Goal: Task Accomplishment & Management: Complete application form

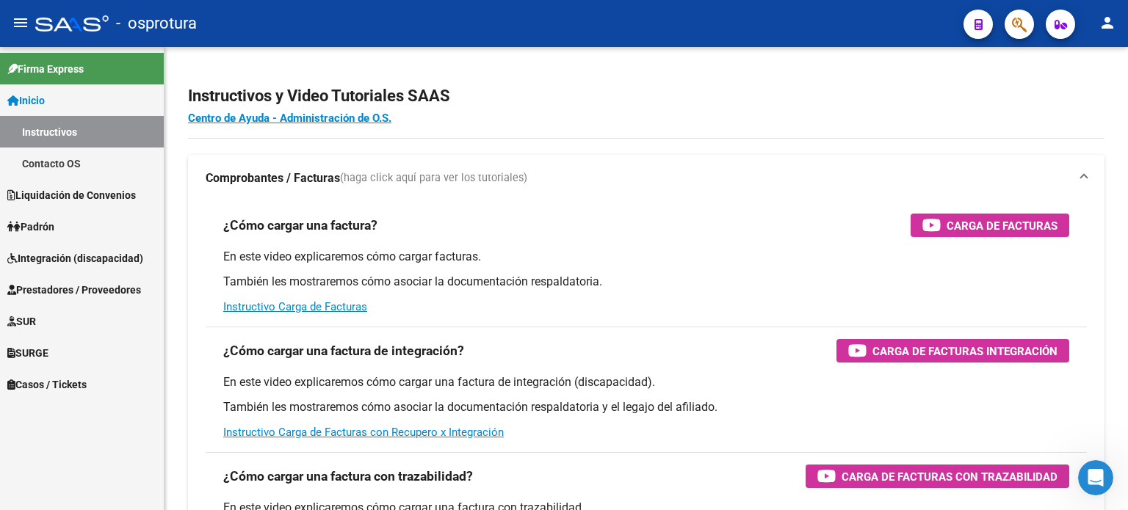
click at [98, 196] on span "Liquidación de Convenios" at bounding box center [71, 195] width 128 height 16
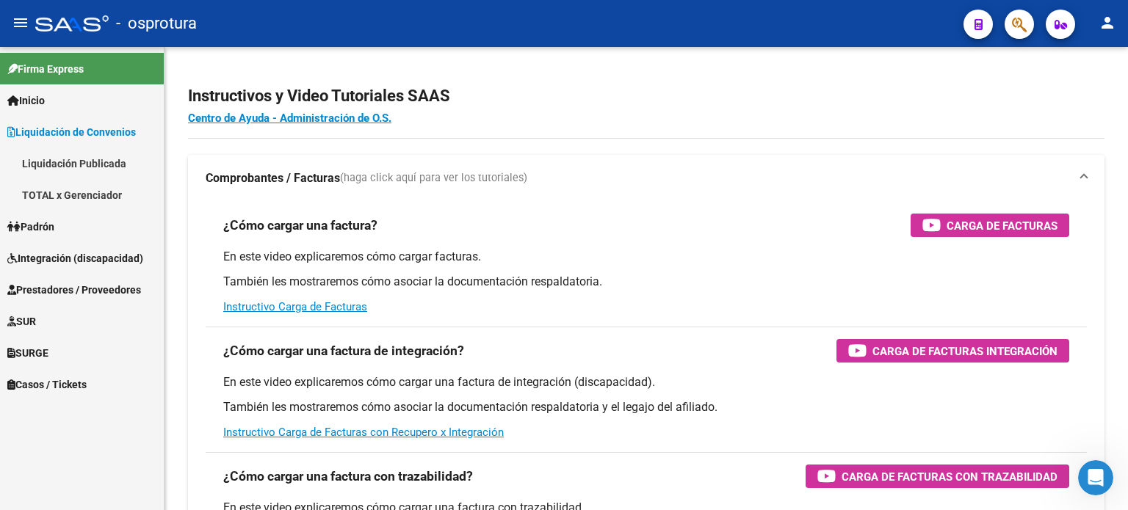
click at [109, 202] on link "TOTAL x Gerenciador" at bounding box center [82, 195] width 164 height 32
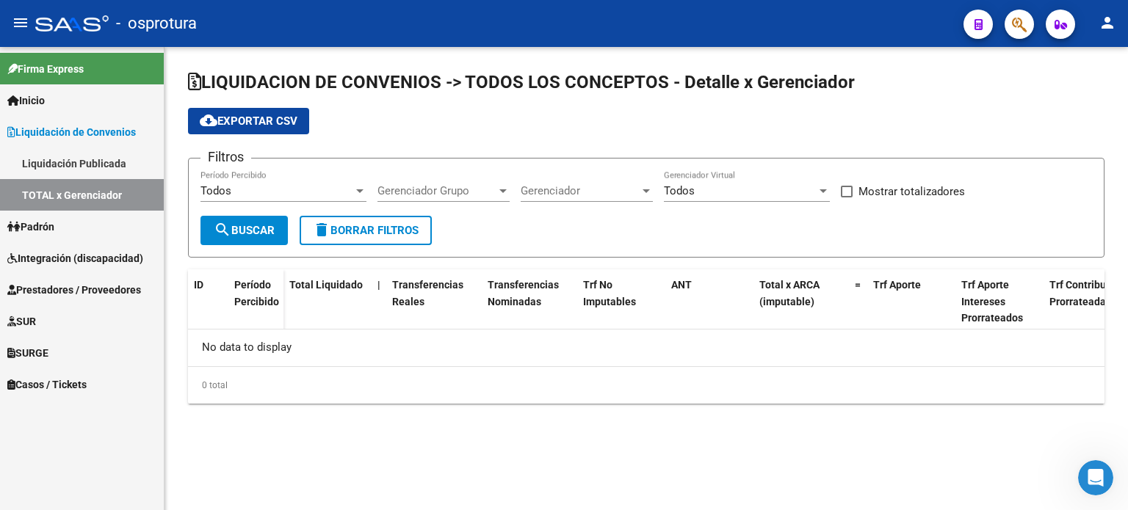
checkbox input "true"
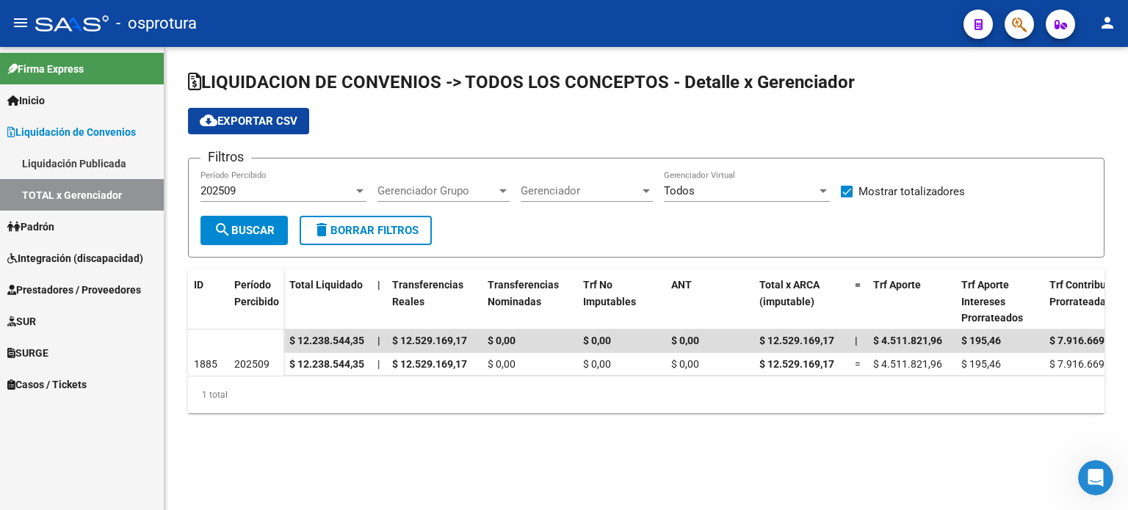
click at [284, 188] on div "202509" at bounding box center [276, 190] width 153 height 13
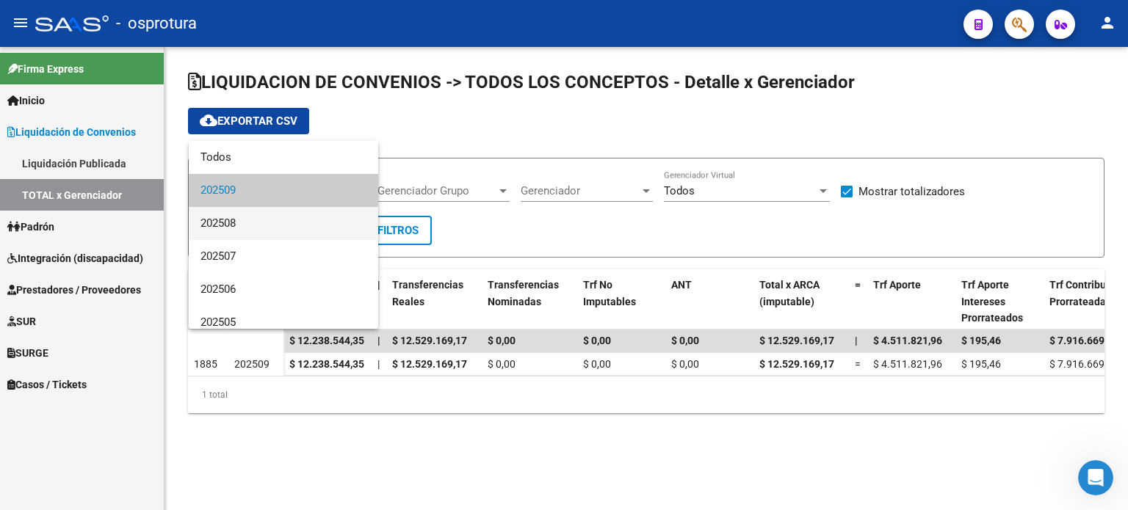
click at [273, 228] on span "202508" at bounding box center [283, 223] width 166 height 33
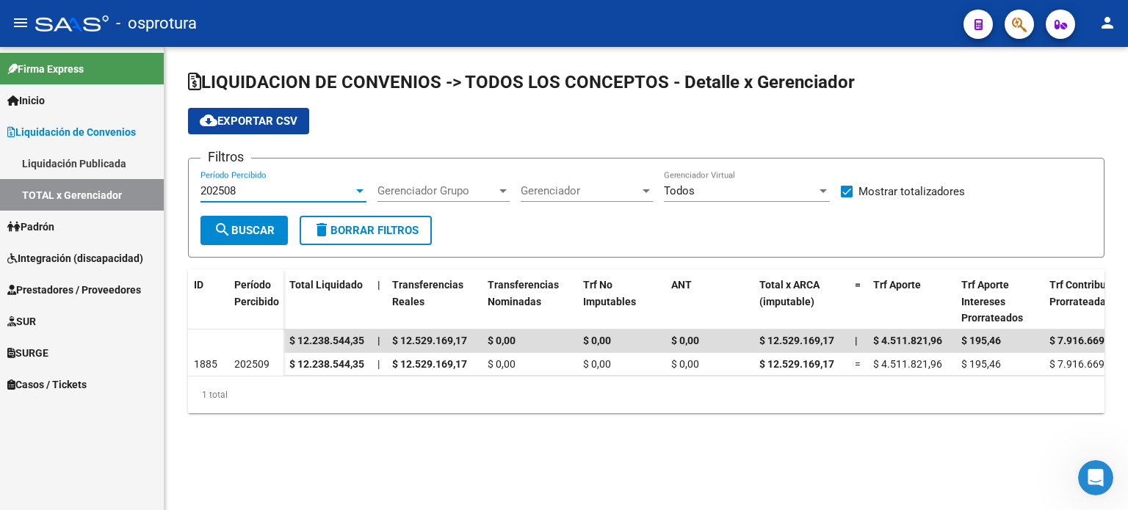
click at [247, 230] on span "search Buscar" at bounding box center [244, 230] width 61 height 13
click at [73, 229] on link "Padrón" at bounding box center [82, 227] width 164 height 32
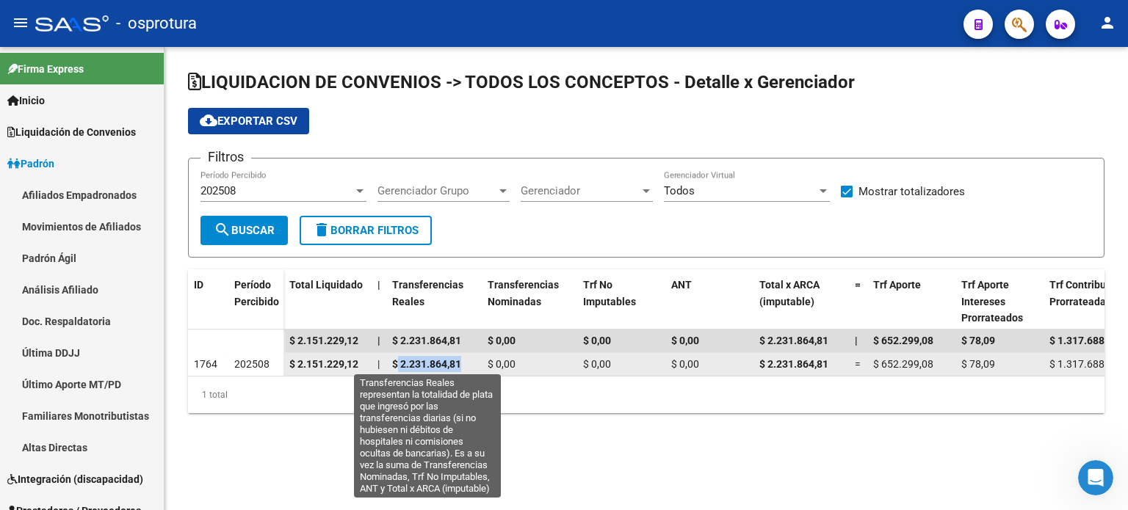
drag, startPoint x: 397, startPoint y: 362, endPoint x: 461, endPoint y: 361, distance: 64.6
click at [461, 362] on span "$ 2.231.864,81" at bounding box center [426, 364] width 69 height 12
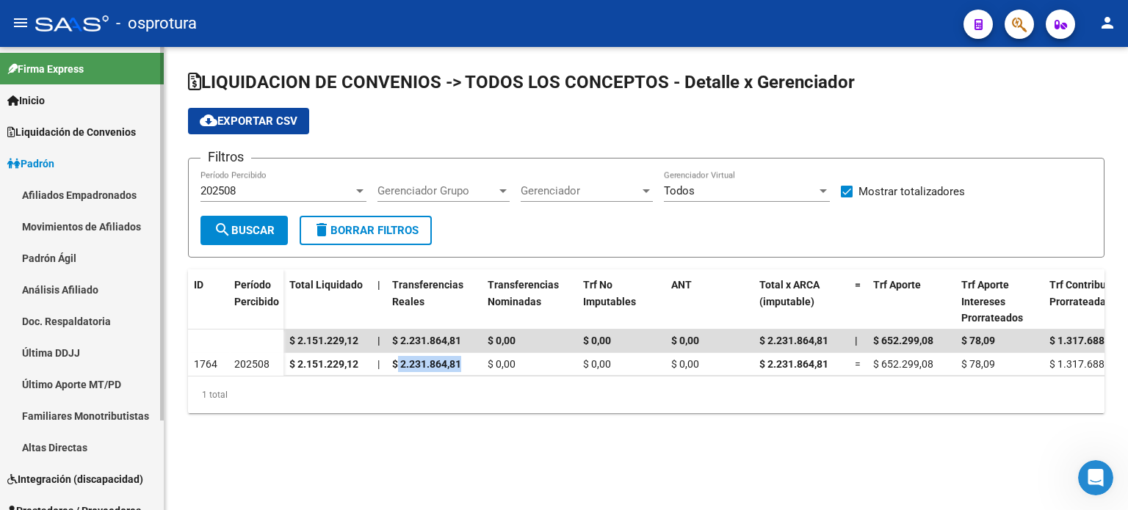
click at [95, 170] on link "Padrón" at bounding box center [82, 164] width 164 height 32
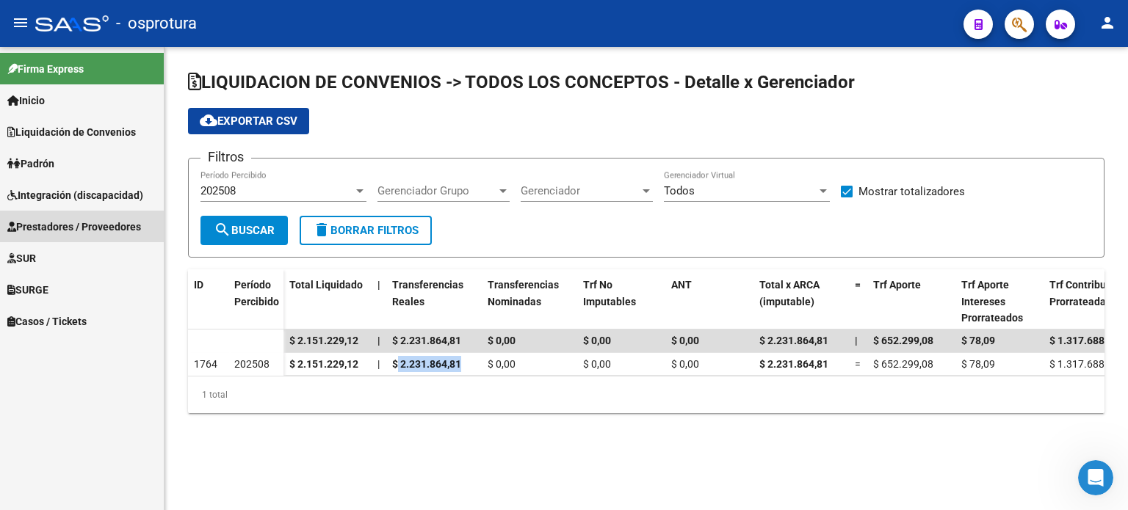
click at [101, 231] on span "Prestadores / Proveedores" at bounding box center [74, 227] width 134 height 16
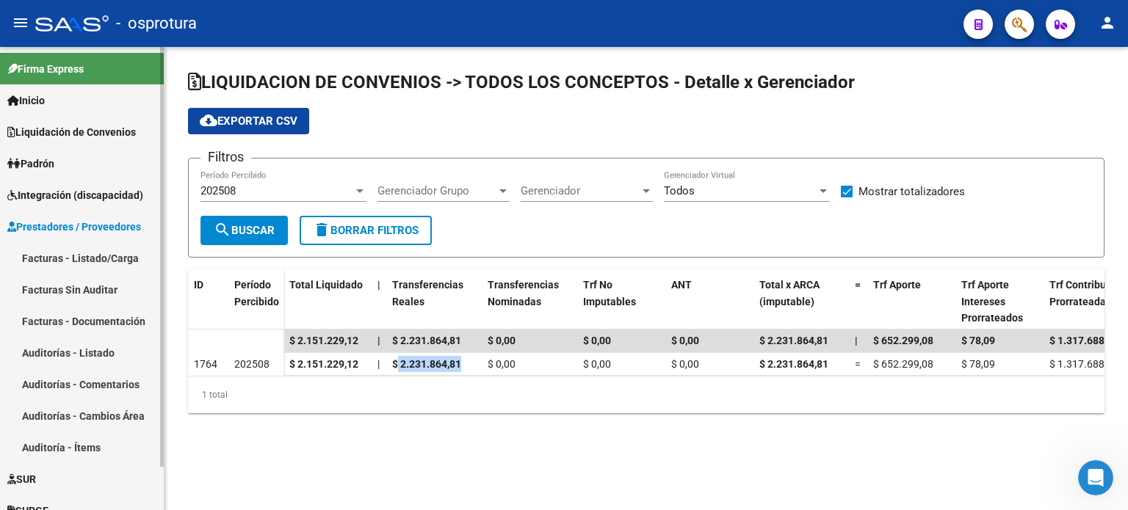
click at [102, 255] on link "Facturas - Listado/Carga" at bounding box center [82, 258] width 164 height 32
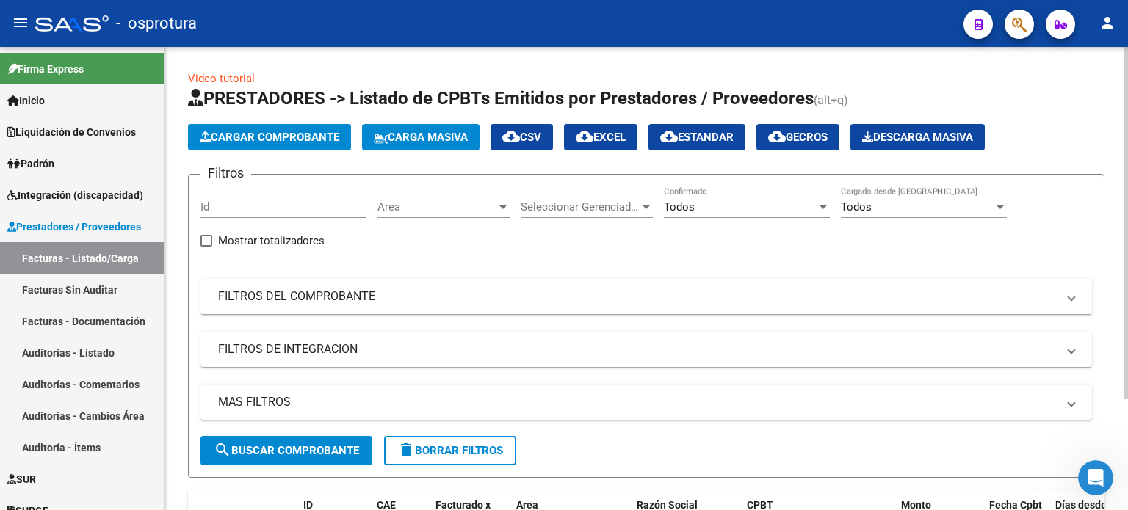
click at [267, 141] on span "Cargar Comprobante" at bounding box center [270, 137] width 140 height 13
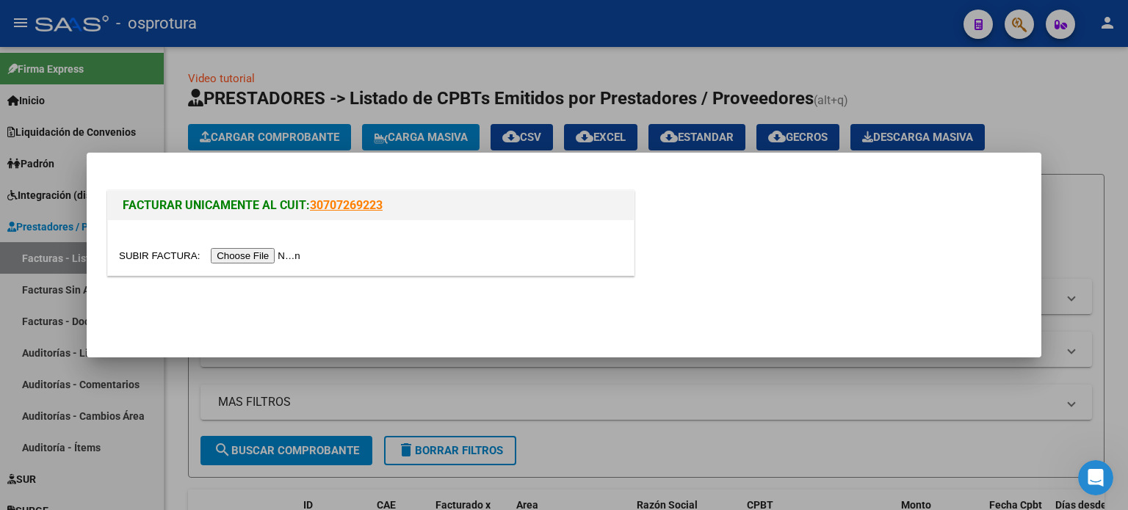
click at [273, 79] on div at bounding box center [564, 255] width 1128 height 510
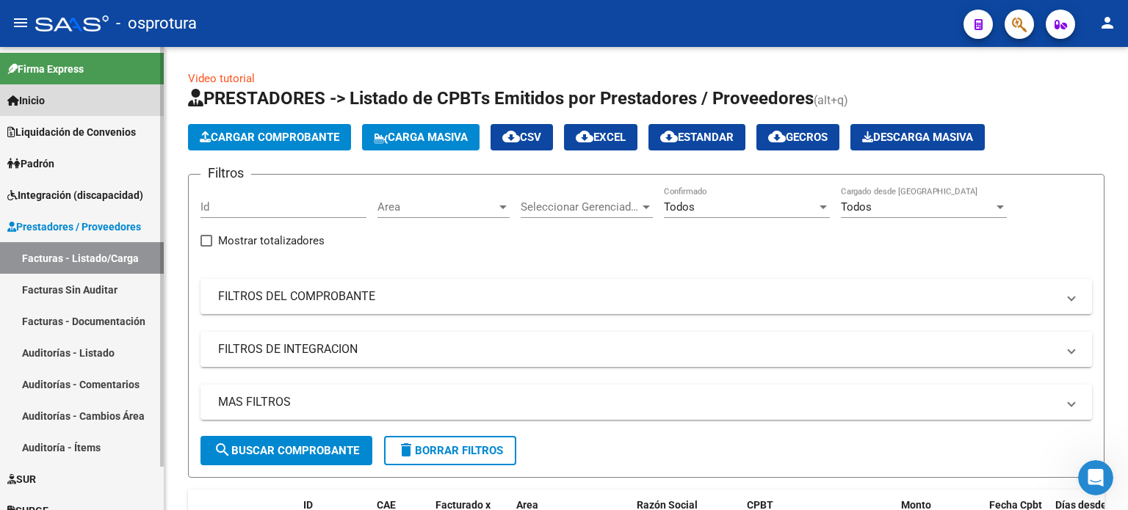
click at [100, 89] on link "Inicio" at bounding box center [82, 100] width 164 height 32
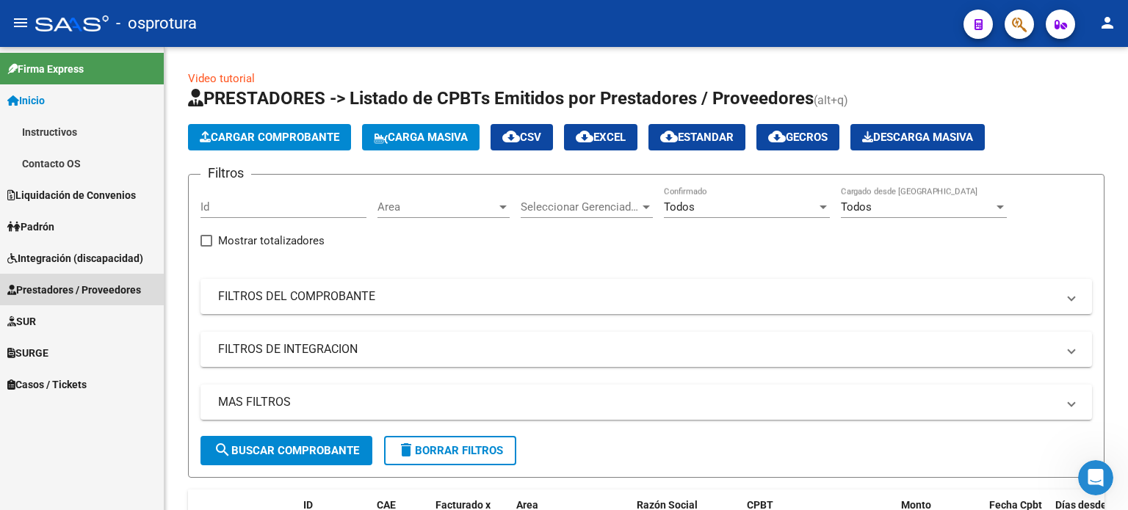
click at [86, 286] on span "Prestadores / Proveedores" at bounding box center [74, 290] width 134 height 16
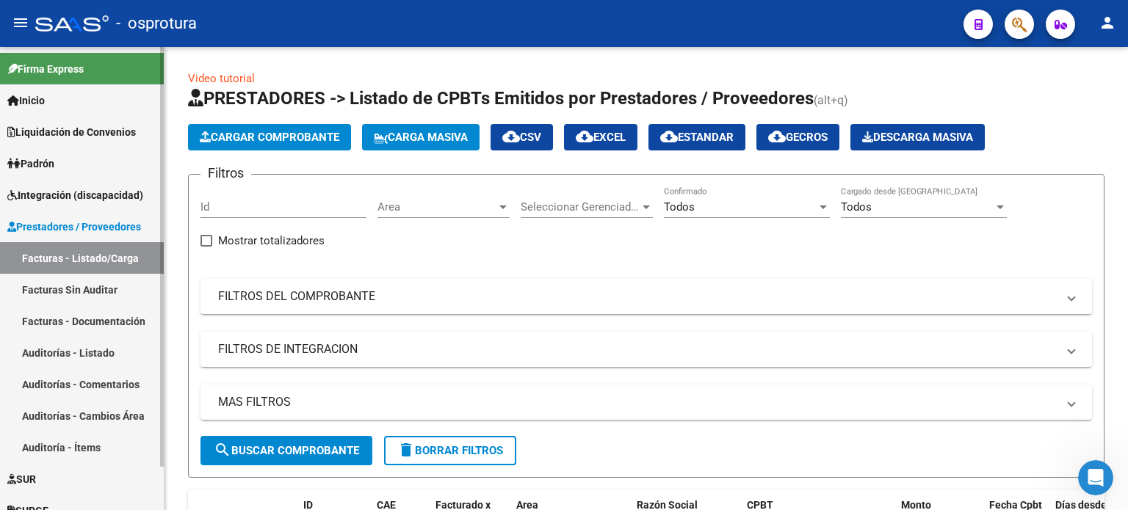
click at [101, 258] on link "Facturas - Listado/Carga" at bounding box center [82, 258] width 164 height 32
click at [305, 143] on span "Cargar Comprobante" at bounding box center [270, 137] width 140 height 13
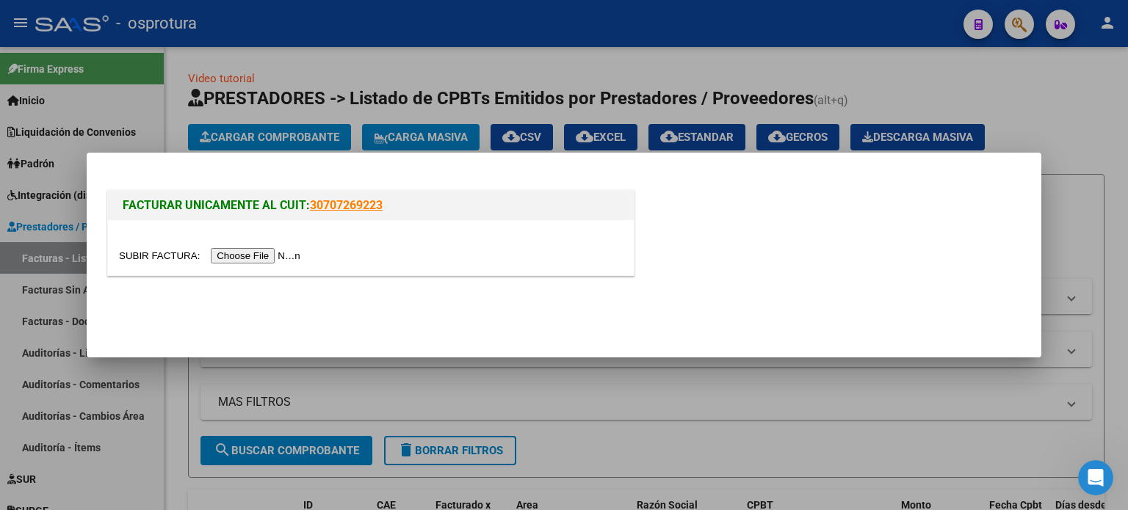
click at [291, 258] on input "file" at bounding box center [212, 255] width 186 height 15
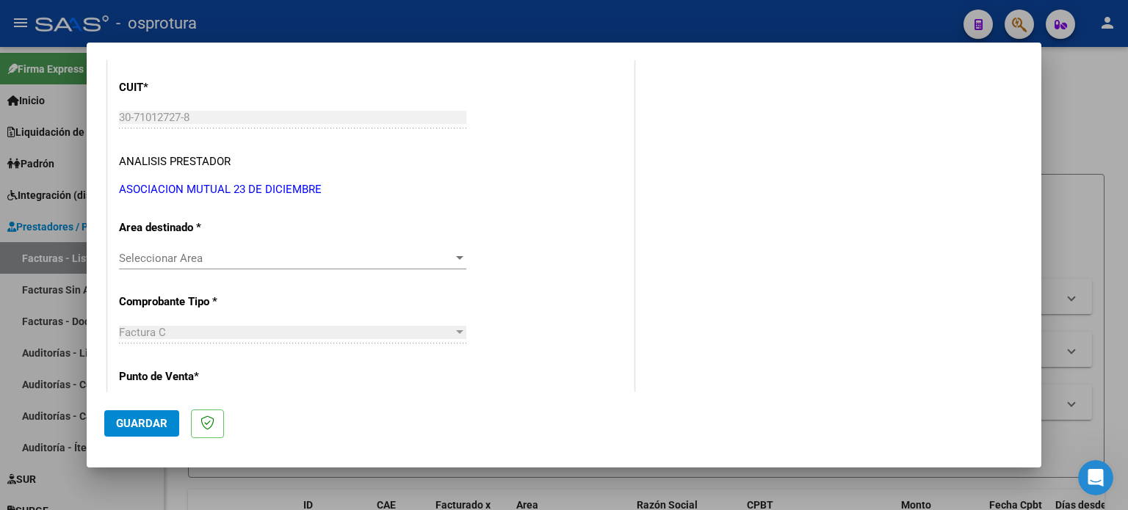
scroll to position [220, 0]
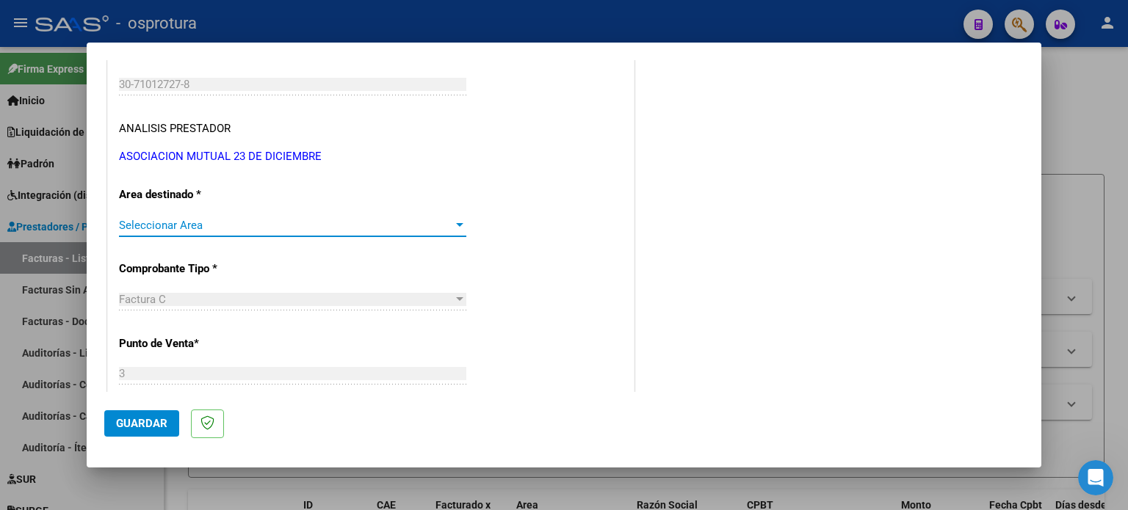
click at [252, 222] on span "Seleccionar Area" at bounding box center [286, 225] width 334 height 13
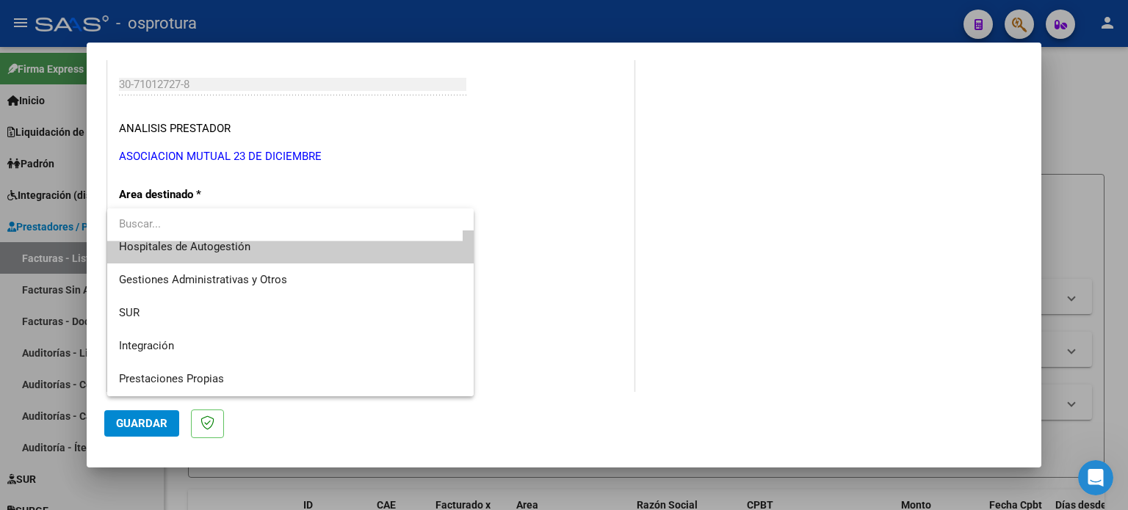
scroll to position [4, 0]
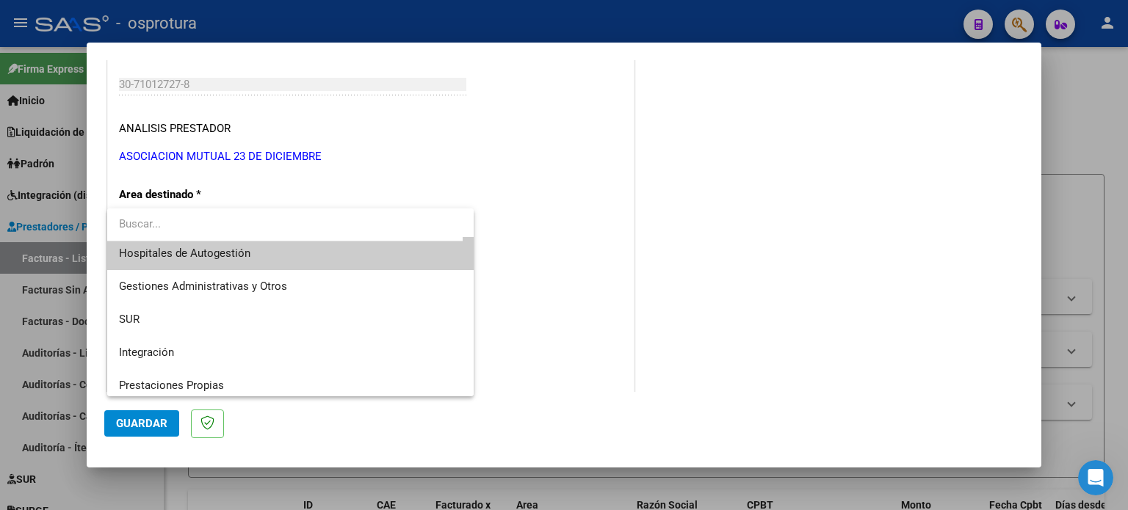
click at [496, 213] on div at bounding box center [564, 255] width 1128 height 510
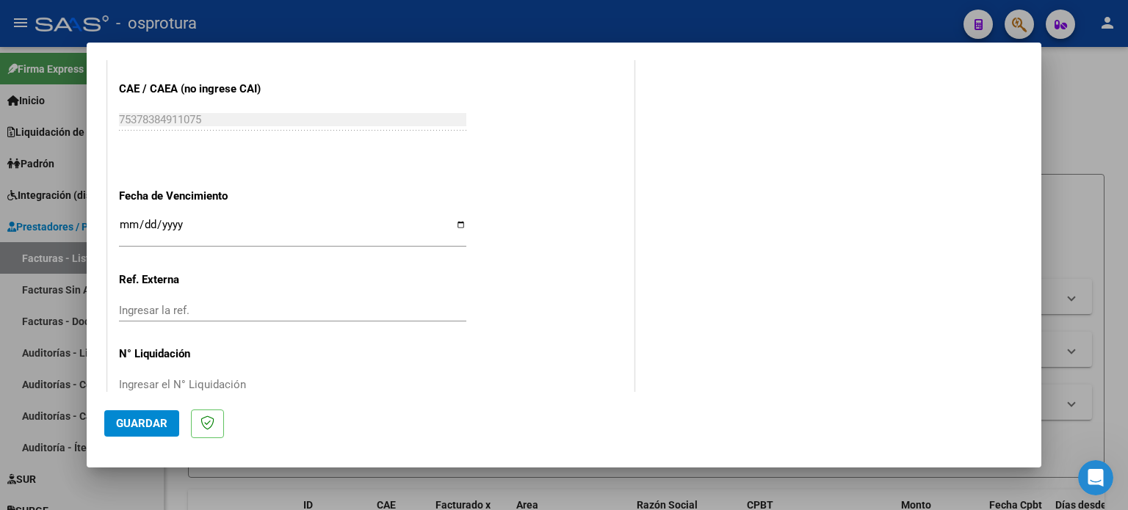
scroll to position [808, 0]
click at [282, 242] on div "Ingresar la fecha" at bounding box center [292, 231] width 347 height 32
click at [286, 234] on input "Ingresar la fecha" at bounding box center [292, 229] width 347 height 23
click at [451, 226] on input "Ingresar la fecha" at bounding box center [292, 229] width 347 height 23
click at [455, 225] on input "Ingresar la fecha" at bounding box center [292, 229] width 347 height 23
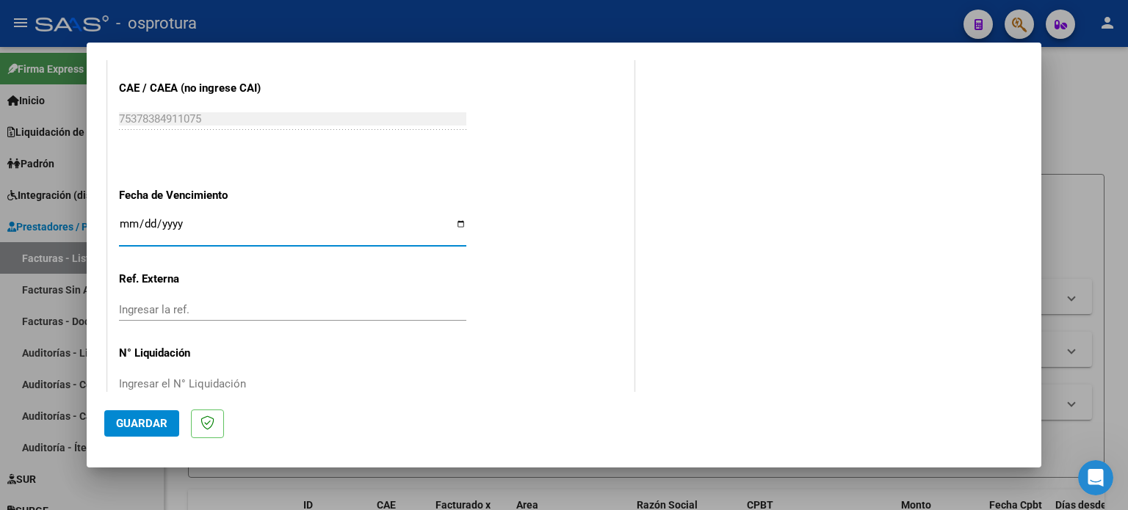
click at [455, 225] on input "Ingresar la fecha" at bounding box center [292, 229] width 347 height 23
type input "[DATE]"
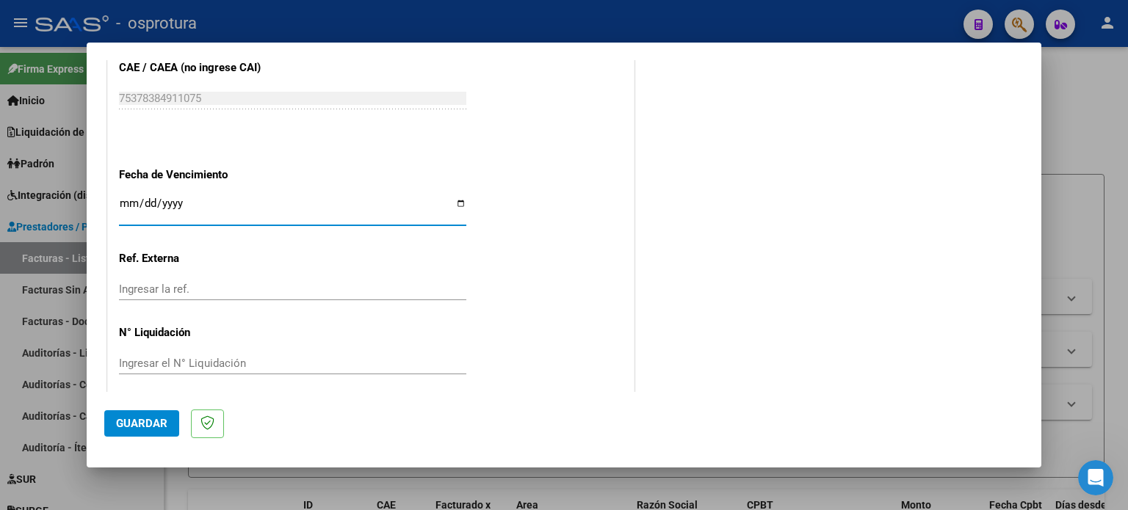
scroll to position [838, 0]
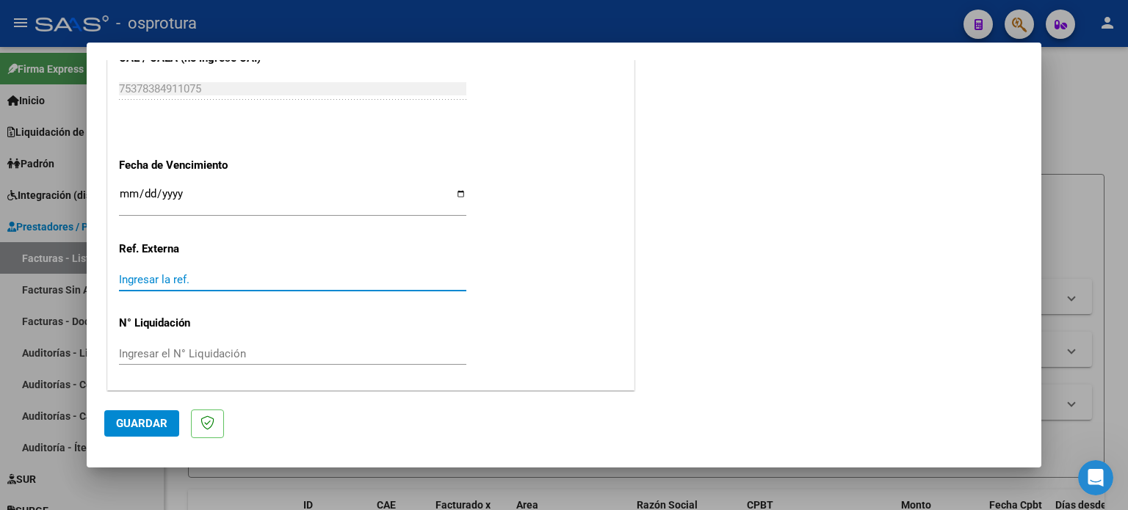
click at [185, 282] on input "Ingresar la ref." at bounding box center [292, 279] width 347 height 13
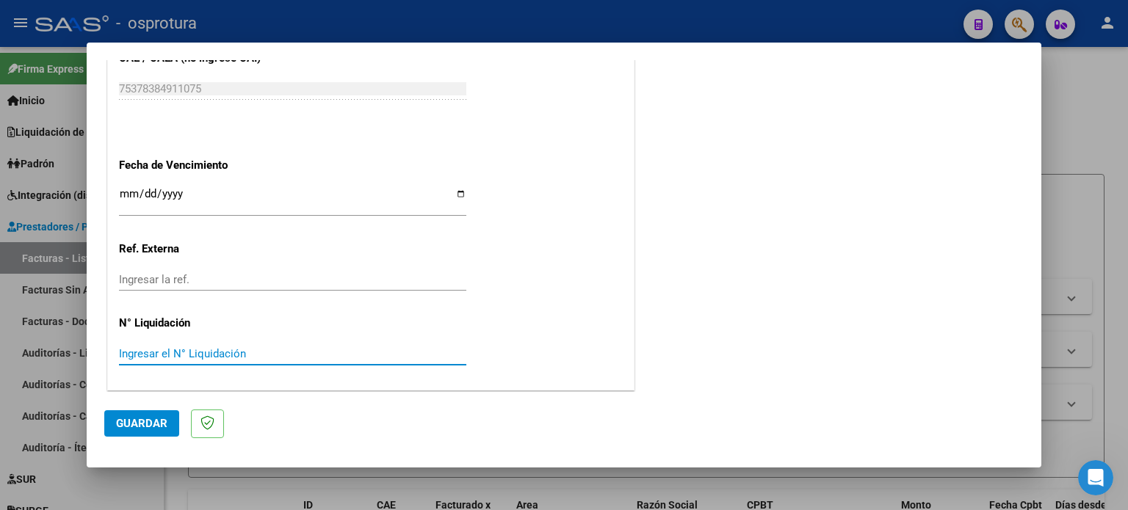
click at [188, 349] on input "Ingresar el N° Liquidación" at bounding box center [292, 353] width 347 height 13
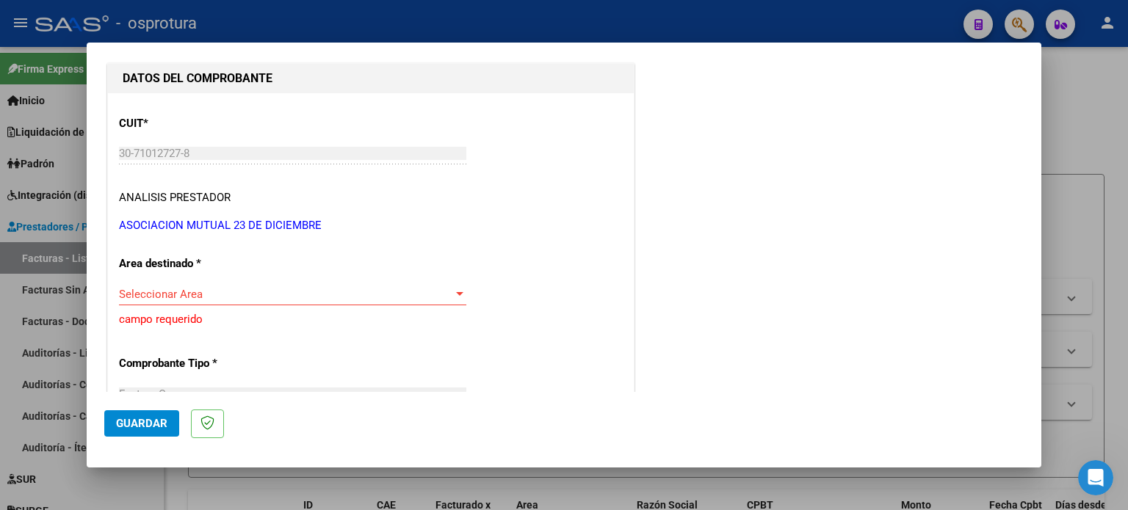
scroll to position [177, 0]
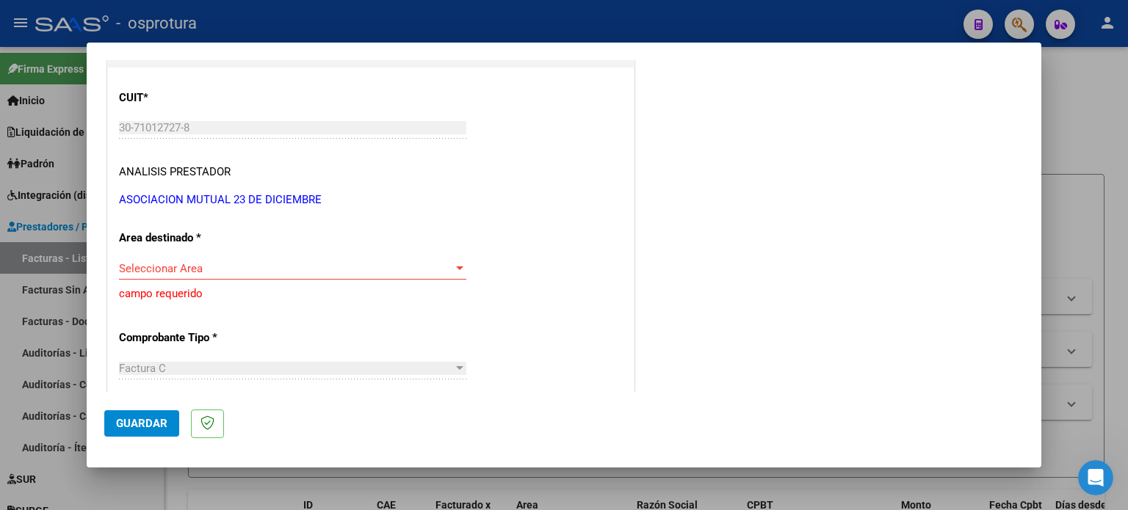
click at [235, 269] on span "Seleccionar Area" at bounding box center [286, 268] width 334 height 13
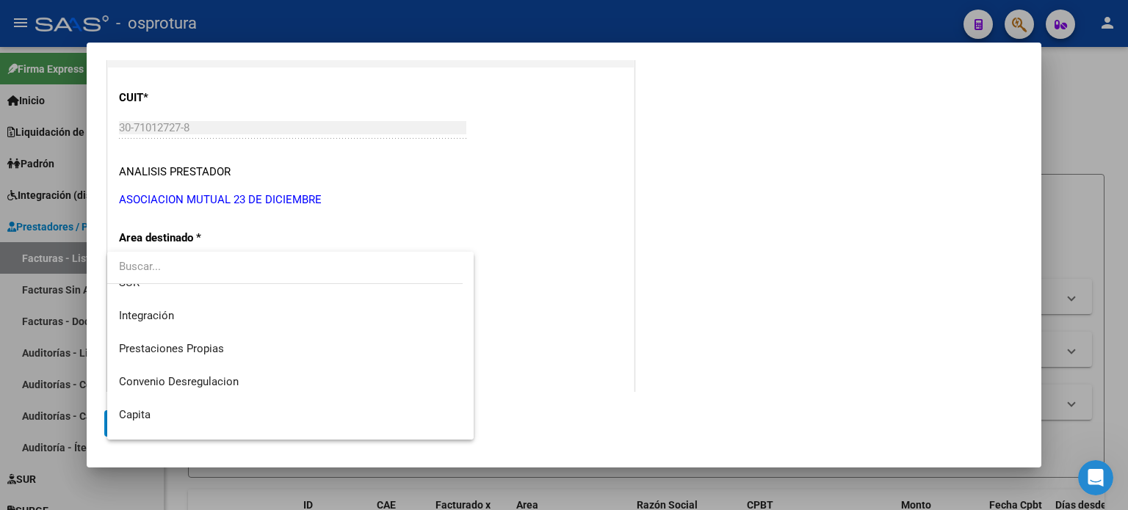
scroll to position [109, 0]
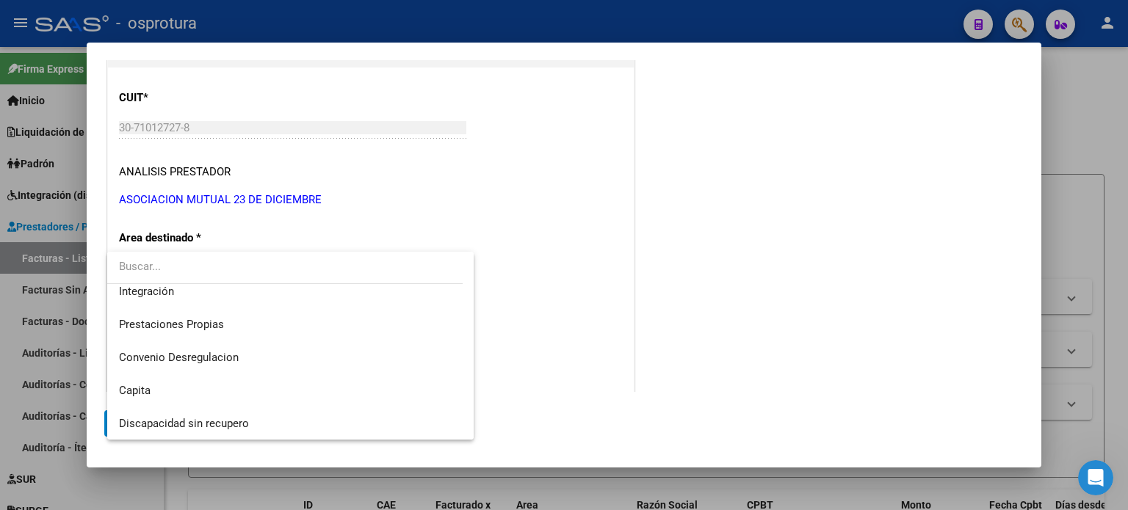
click at [1095, 126] on div at bounding box center [564, 255] width 1128 height 510
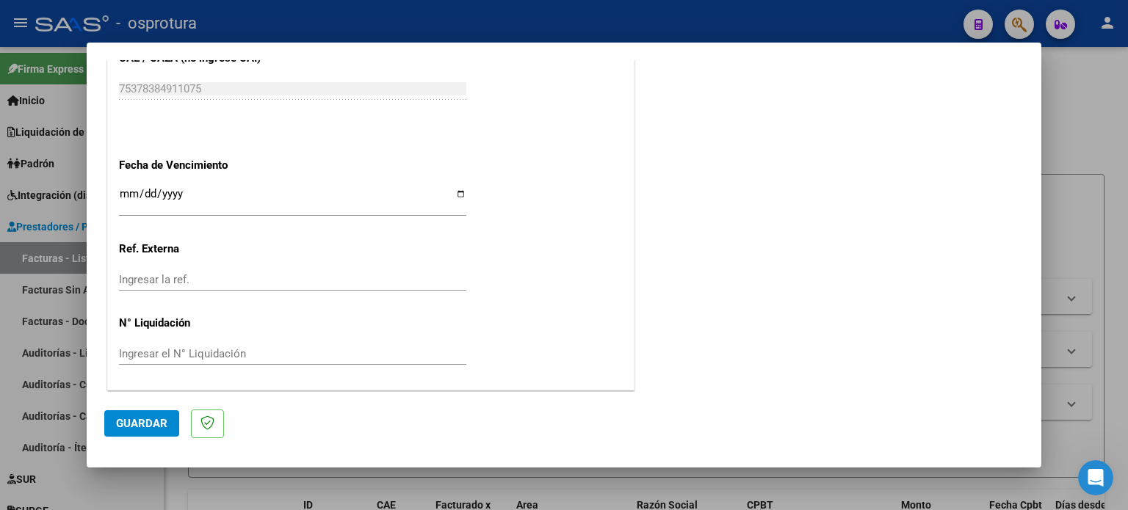
scroll to position [0, 0]
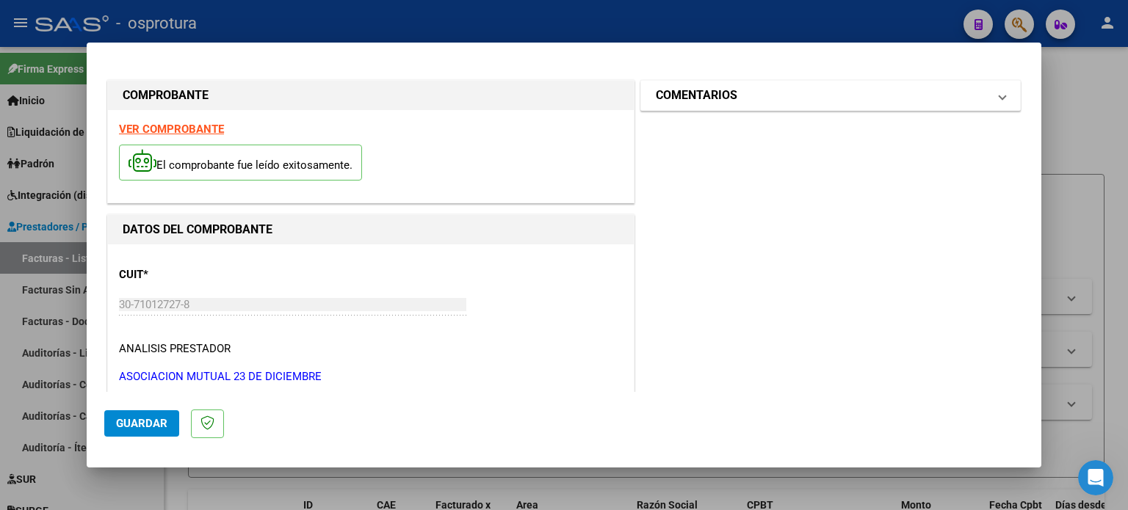
click at [974, 99] on mat-panel-title "COMENTARIOS" at bounding box center [822, 96] width 332 height 18
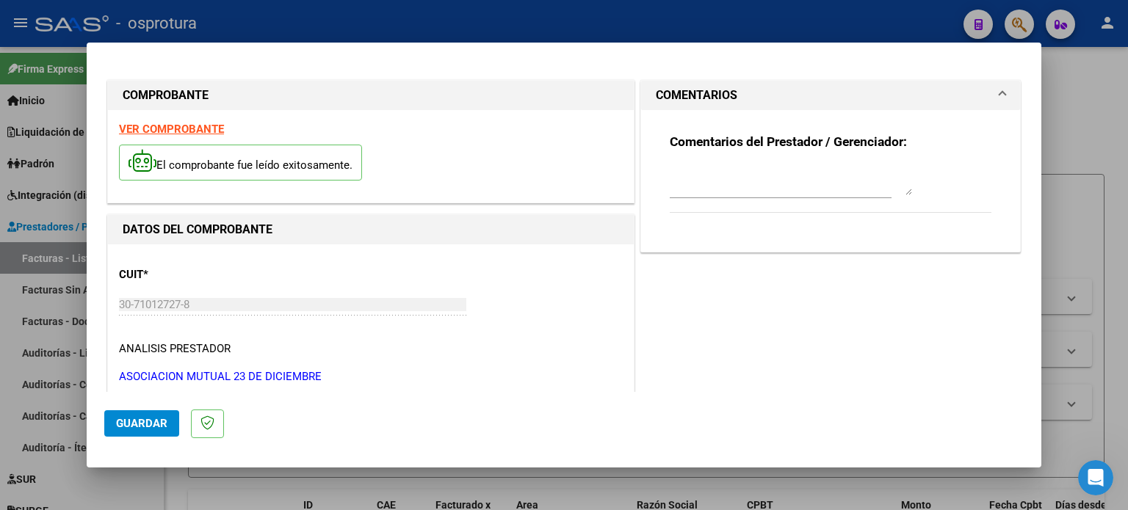
click at [974, 99] on mat-panel-title "COMENTARIOS" at bounding box center [822, 96] width 332 height 18
click at [823, 196] on div at bounding box center [791, 180] width 242 height 35
click at [1068, 299] on div at bounding box center [564, 255] width 1128 height 510
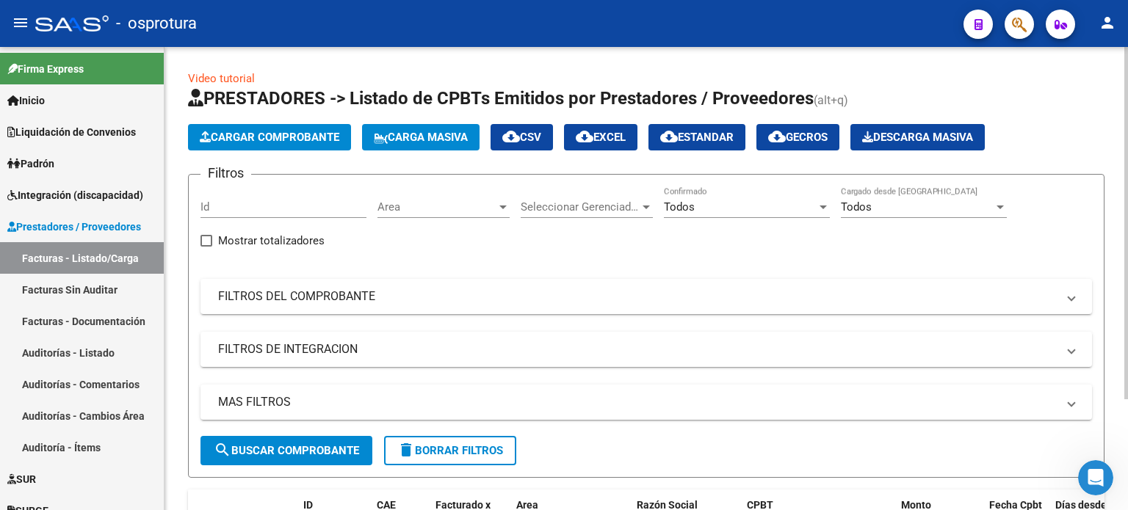
click at [314, 149] on button "Cargar Comprobante" at bounding box center [269, 137] width 163 height 26
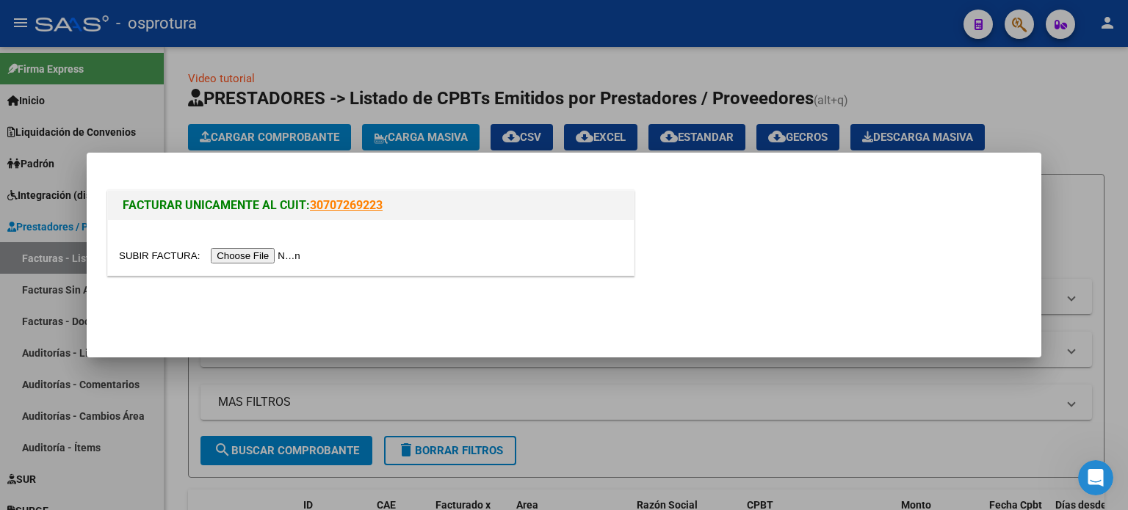
click at [269, 261] on input "file" at bounding box center [212, 255] width 186 height 15
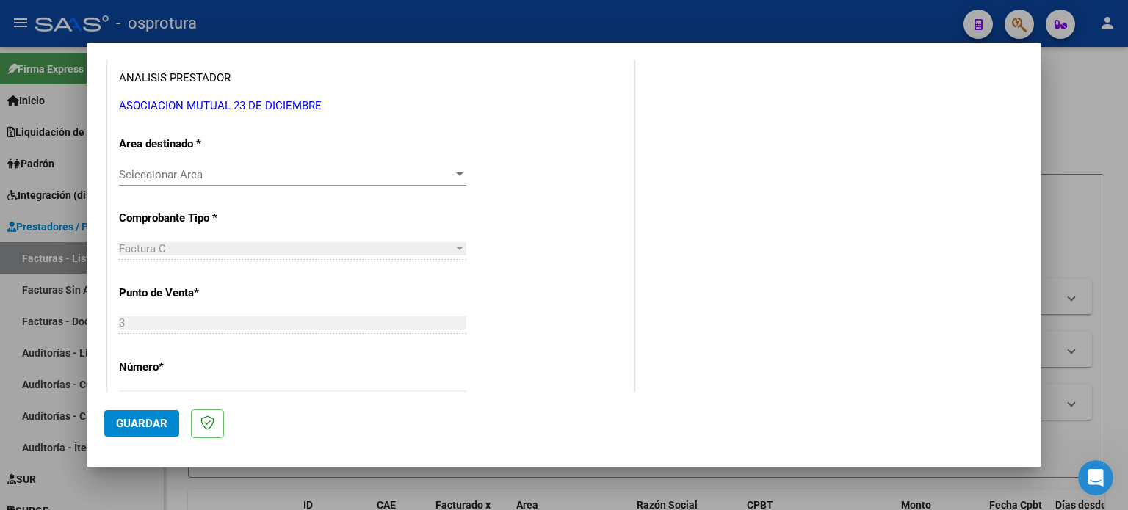
scroll to position [294, 0]
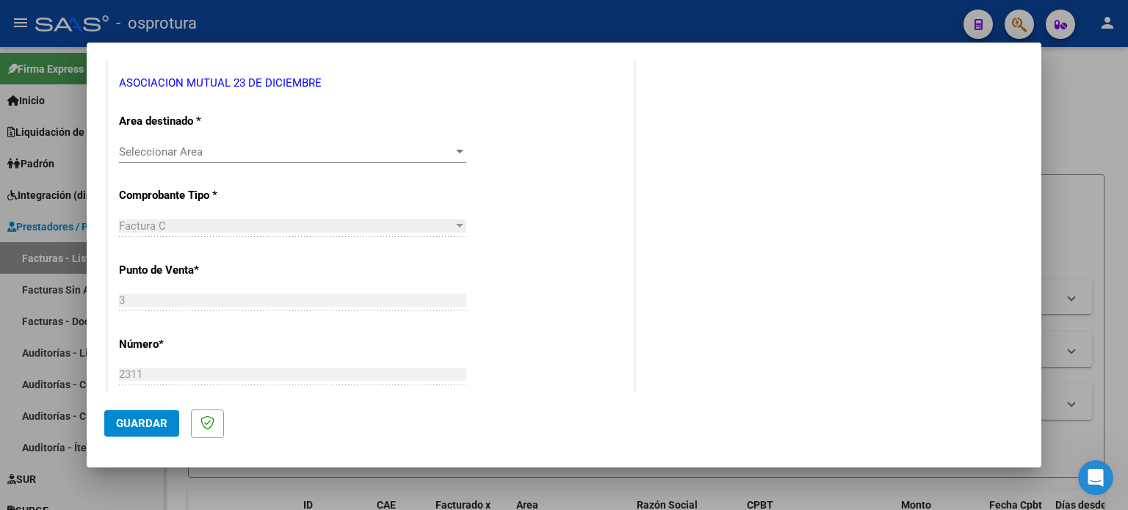
click at [200, 156] on span "Seleccionar Area" at bounding box center [286, 151] width 334 height 13
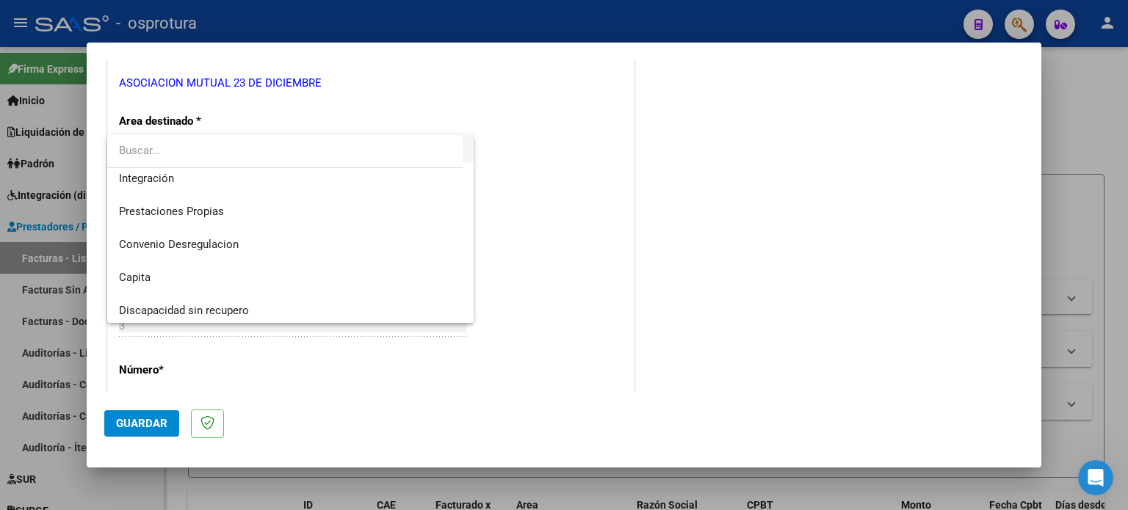
scroll to position [109, 0]
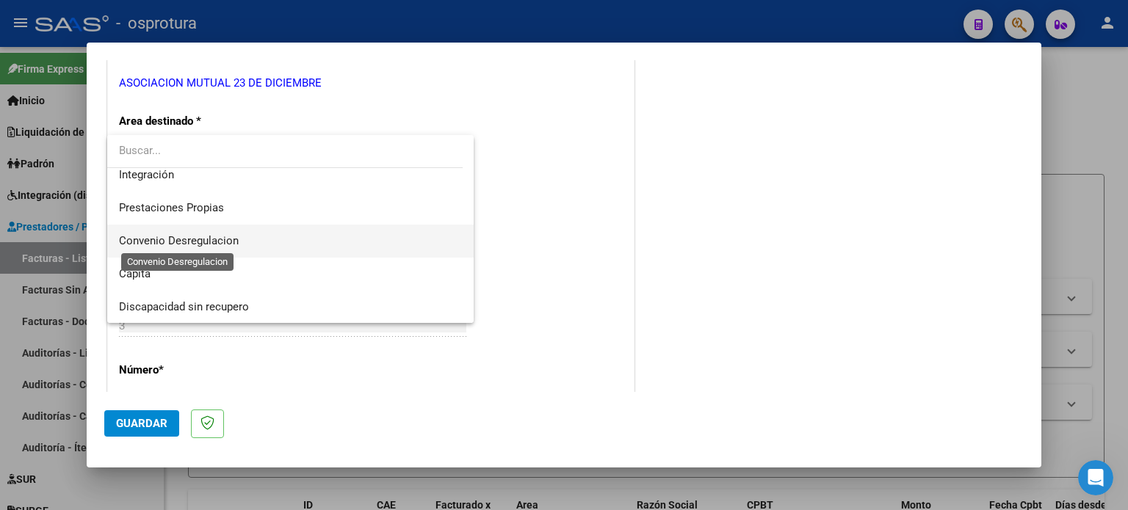
click at [222, 245] on span "Convenio Desregulacion" at bounding box center [179, 240] width 120 height 13
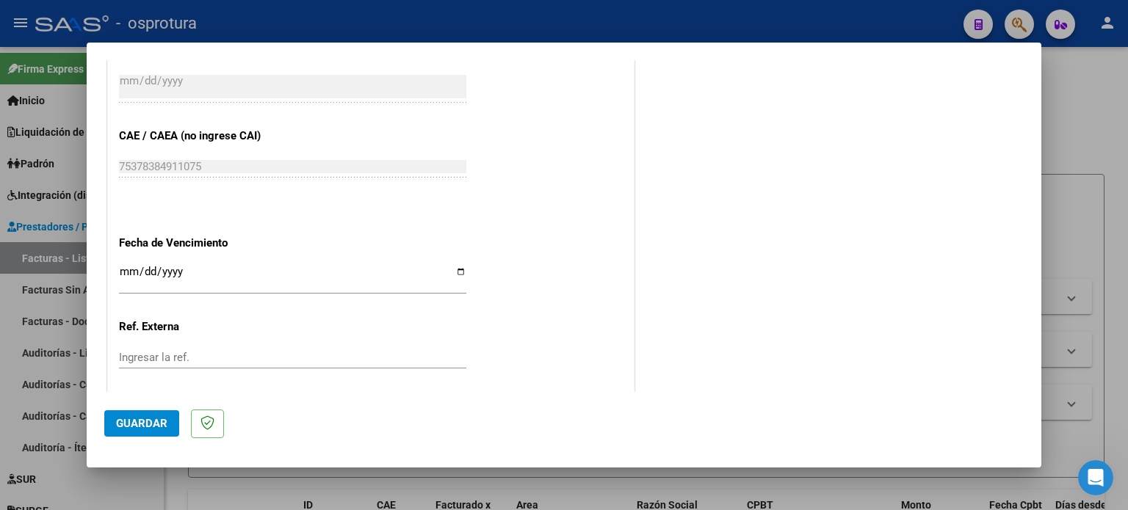
scroll to position [808, 0]
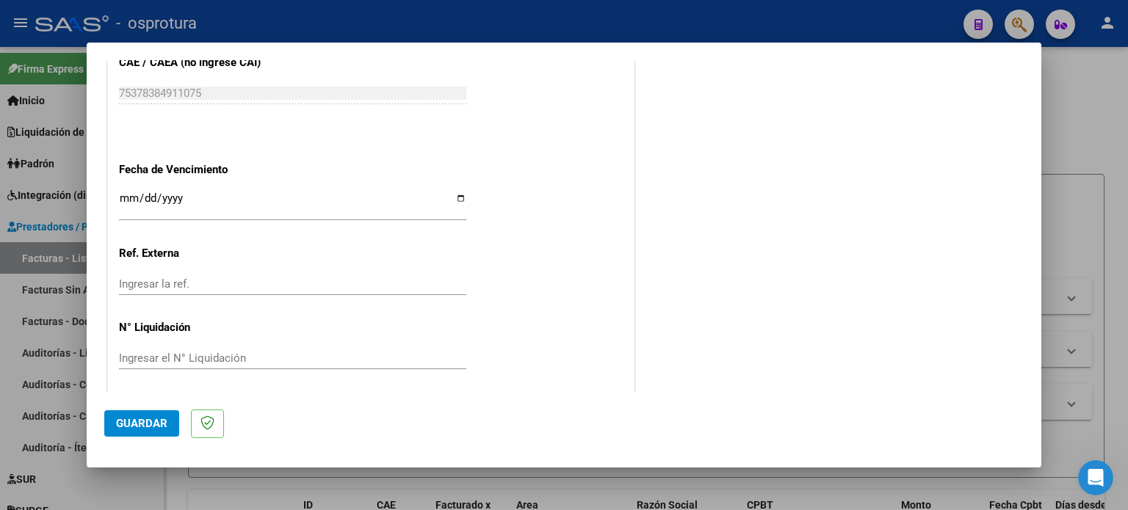
click at [231, 213] on input "Ingresar la fecha" at bounding box center [292, 203] width 347 height 23
click at [200, 196] on input "Ingresar la fecha" at bounding box center [292, 203] width 347 height 23
click at [444, 198] on input "Ingresar la fecha" at bounding box center [292, 203] width 347 height 23
click at [461, 199] on input "Ingresar la fecha" at bounding box center [292, 203] width 347 height 23
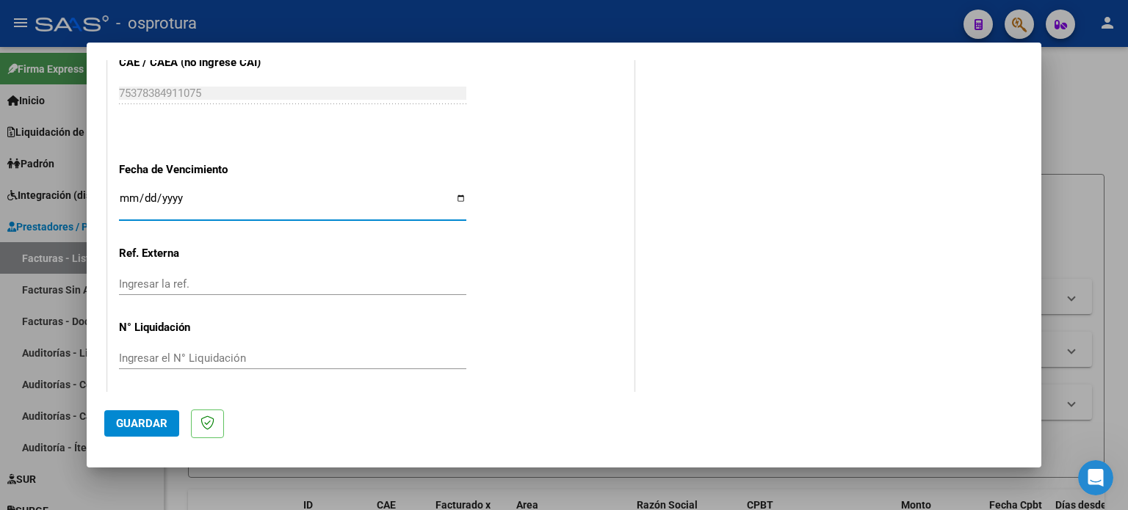
type input "[DATE]"
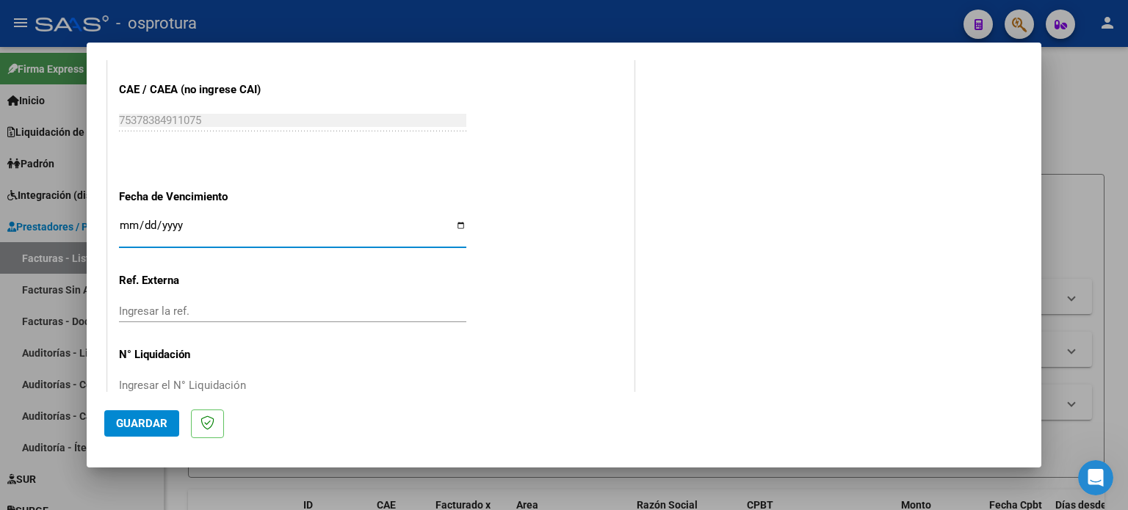
scroll to position [812, 0]
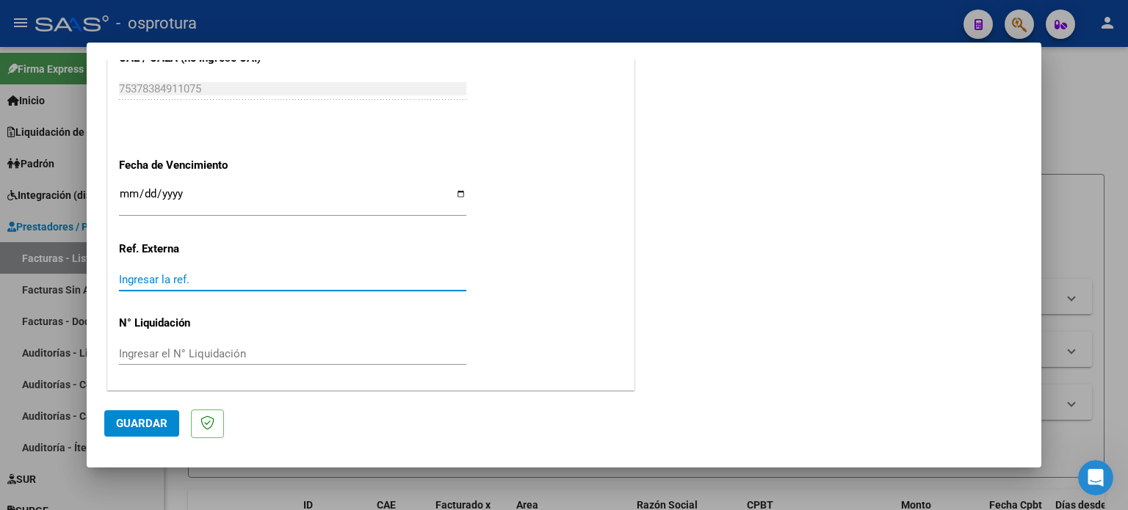
click at [187, 283] on input "Ingresar la ref." at bounding box center [292, 279] width 347 height 13
type input "4"
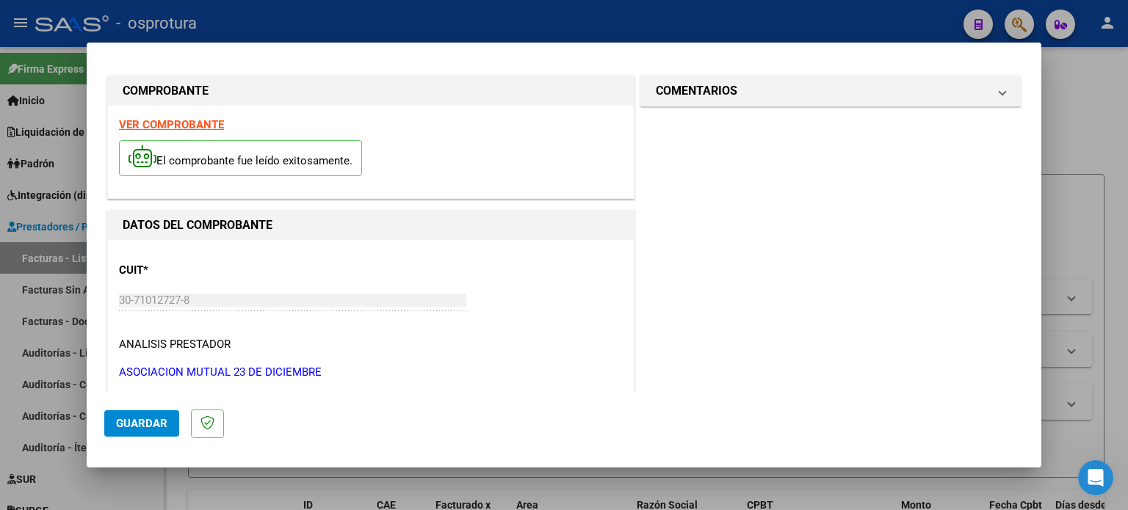
scroll to position [0, 0]
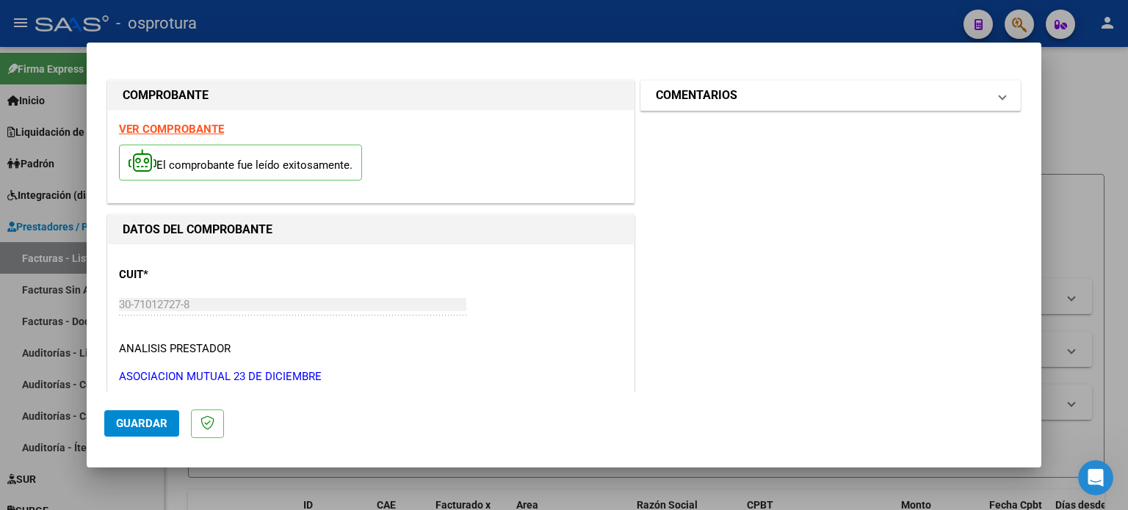
click at [696, 100] on h1 "COMENTARIOS" at bounding box center [697, 96] width 82 height 18
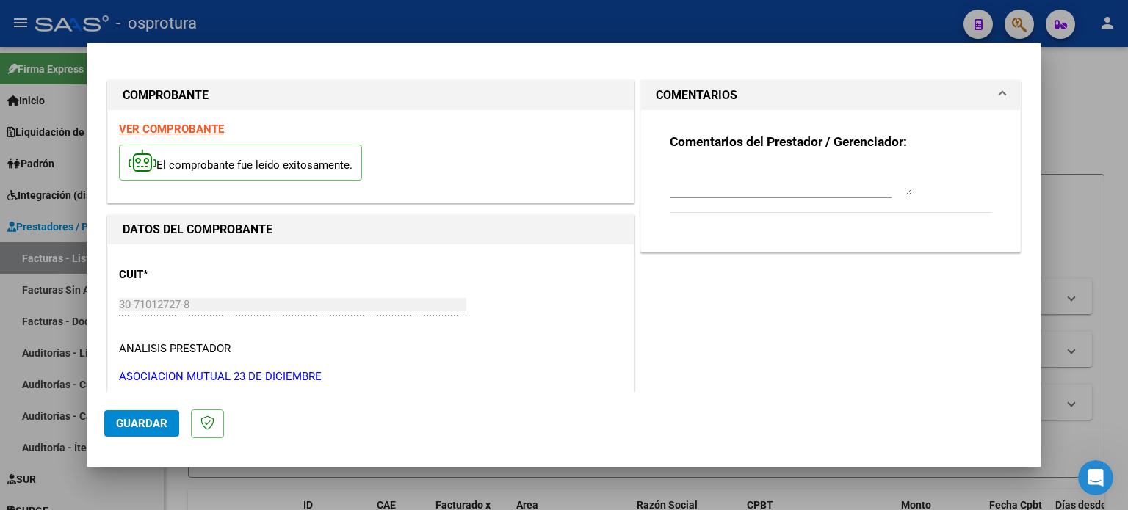
click at [696, 100] on h1 "COMENTARIOS" at bounding box center [697, 96] width 82 height 18
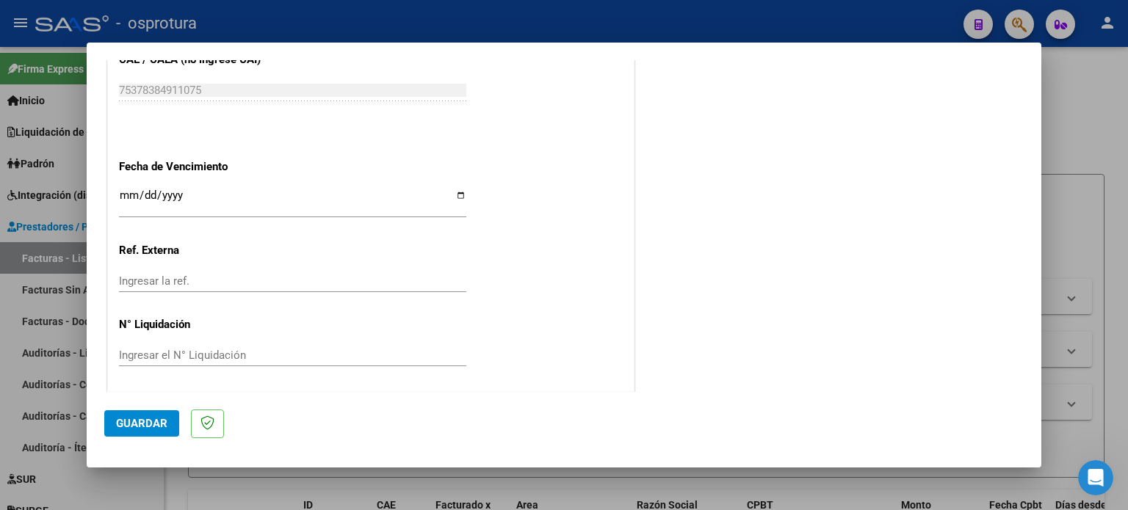
scroll to position [812, 0]
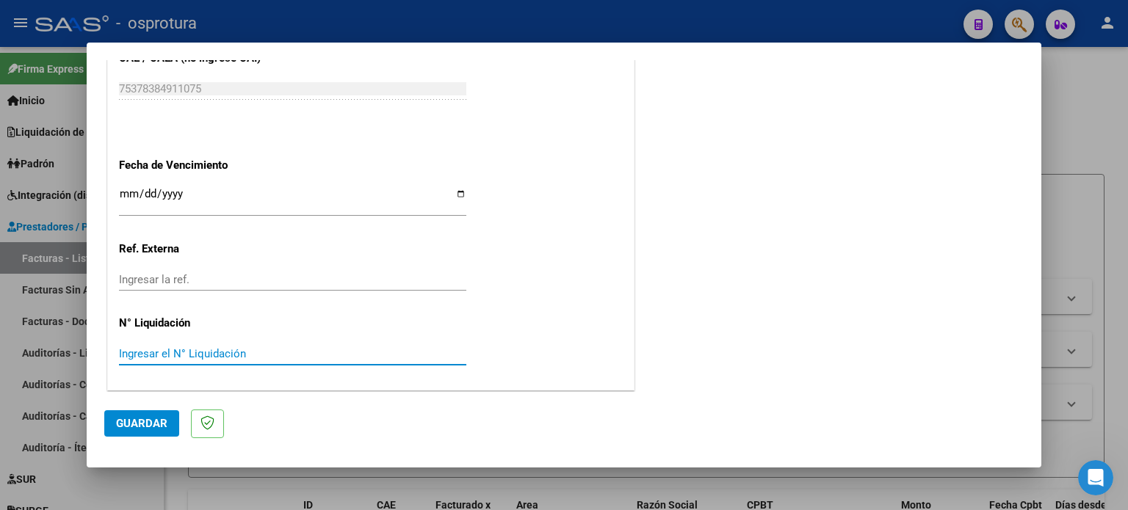
click at [220, 355] on input "Ingresar el N° Liquidación" at bounding box center [292, 353] width 347 height 13
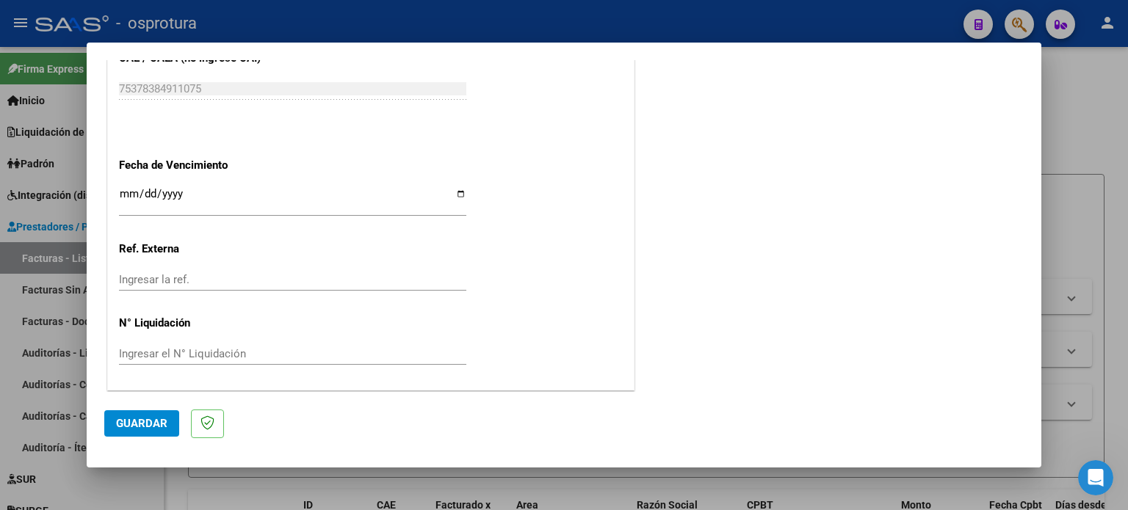
click at [215, 287] on div "Ingresar la ref." at bounding box center [292, 280] width 347 height 22
click at [214, 283] on input "Ingresar la ref." at bounding box center [292, 279] width 347 height 13
click at [214, 343] on div "Ingresar el N° Liquidación" at bounding box center [292, 354] width 347 height 22
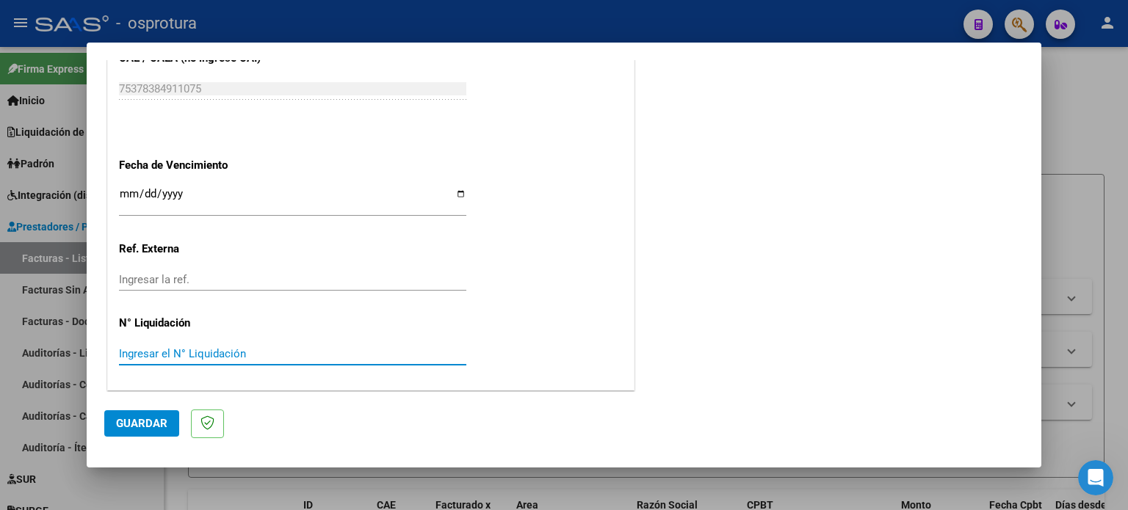
click at [213, 347] on input "Ingresar el N° Liquidación" at bounding box center [292, 353] width 347 height 13
type input "4"
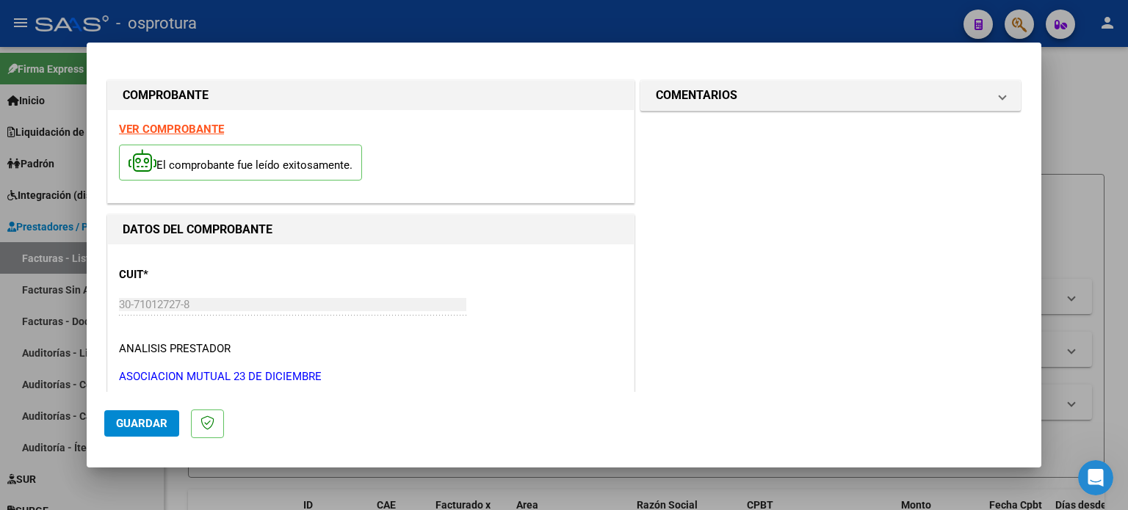
scroll to position [0, 0]
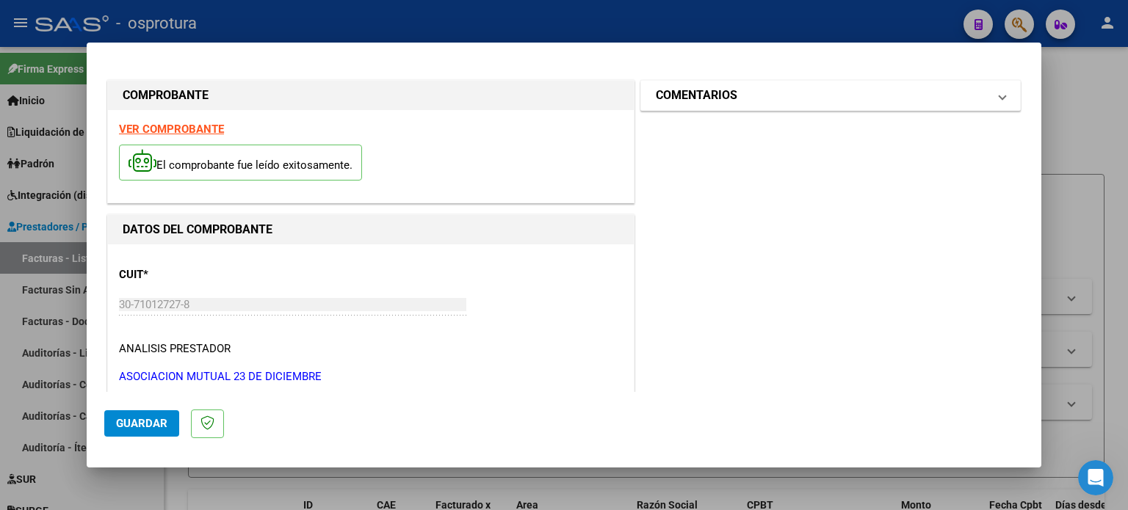
click at [801, 105] on mat-expansion-panel-header "COMENTARIOS" at bounding box center [830, 95] width 379 height 29
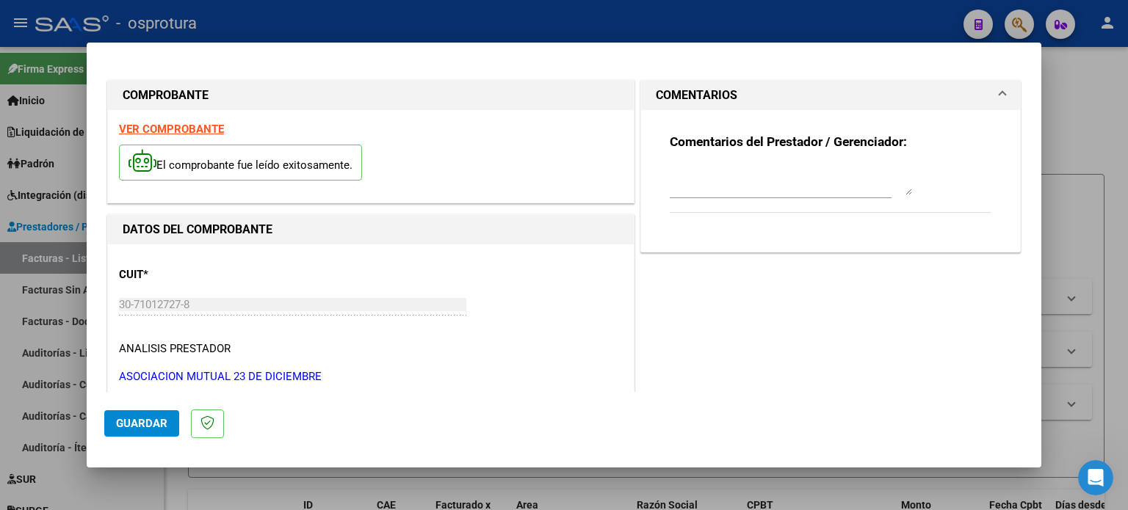
click at [720, 181] on textarea at bounding box center [791, 180] width 242 height 29
type textarea "Aportes [DATE]"
click at [982, 93] on span "COMENTARIOS" at bounding box center [828, 96] width 344 height 18
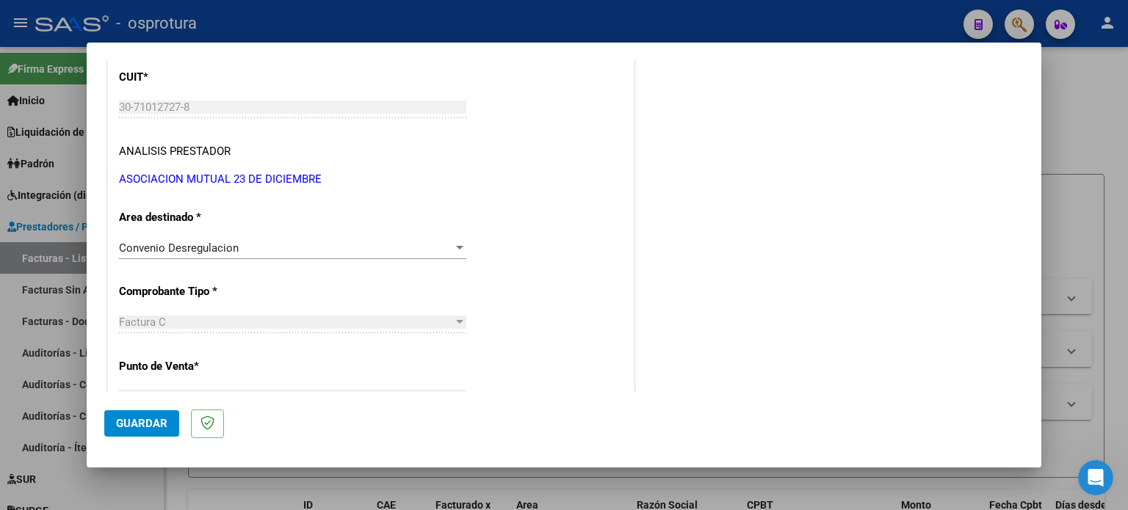
scroll to position [78, 0]
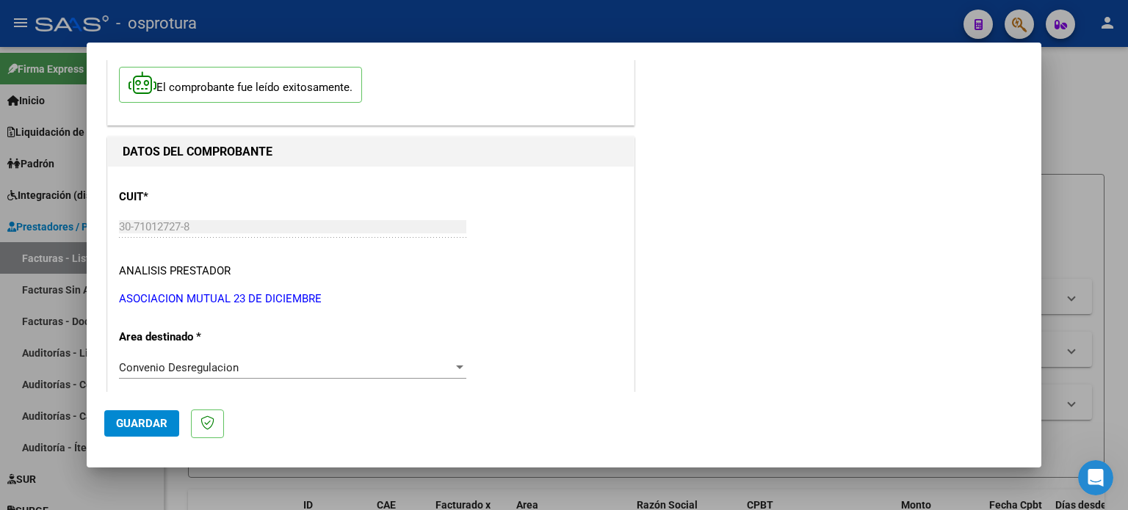
click at [145, 421] on span "Guardar" at bounding box center [141, 423] width 51 height 13
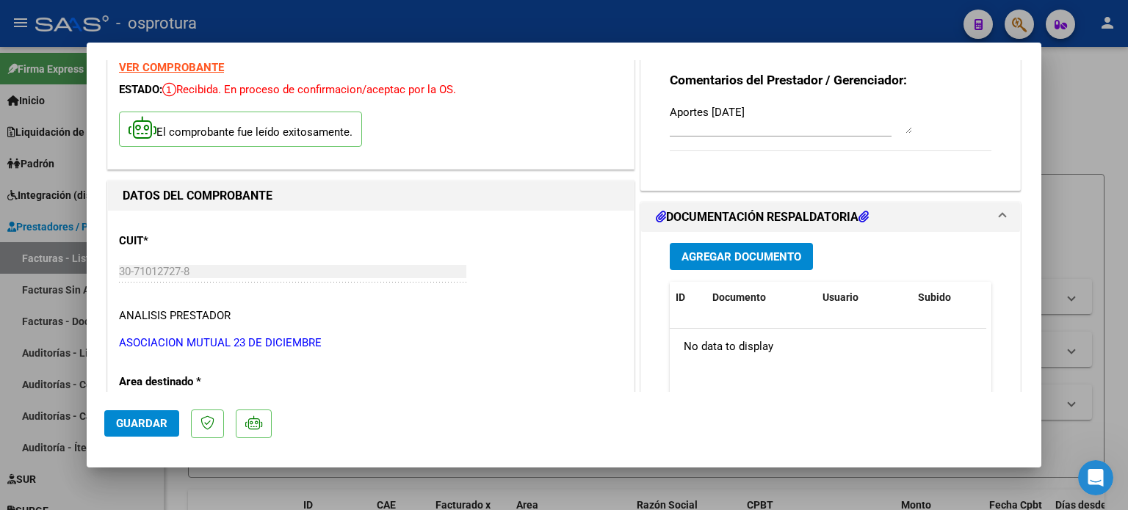
scroll to position [0, 0]
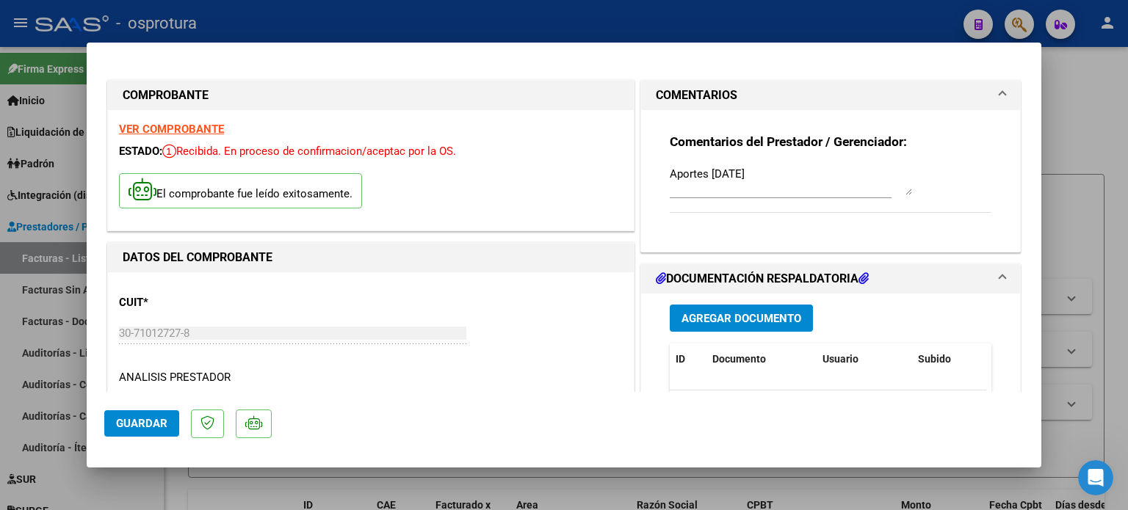
click at [203, 130] on strong "VER COMPROBANTE" at bounding box center [171, 129] width 105 height 13
click at [385, 29] on div at bounding box center [564, 255] width 1128 height 510
type input "$ 0,00"
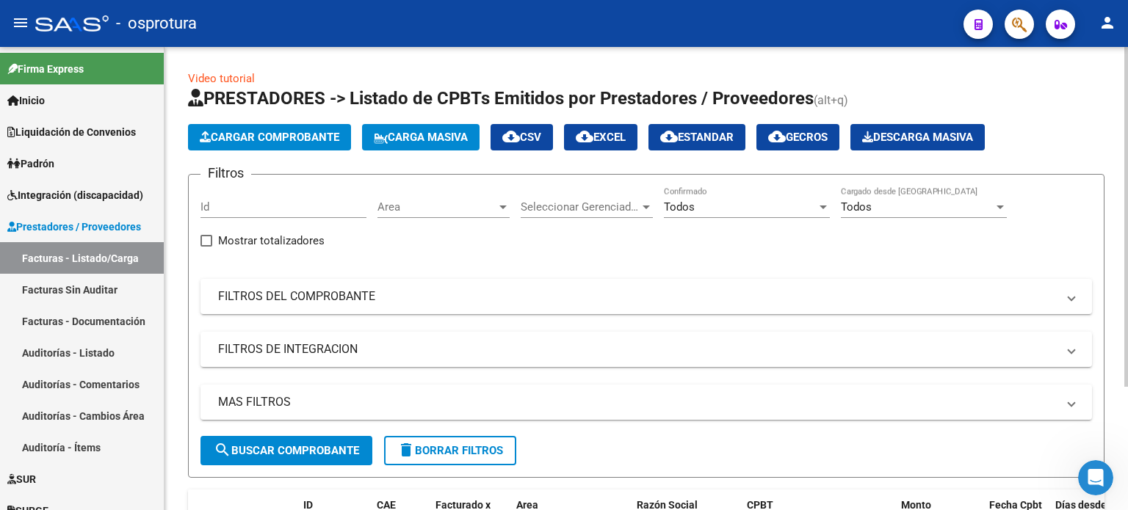
click at [292, 141] on span "Cargar Comprobante" at bounding box center [270, 137] width 140 height 13
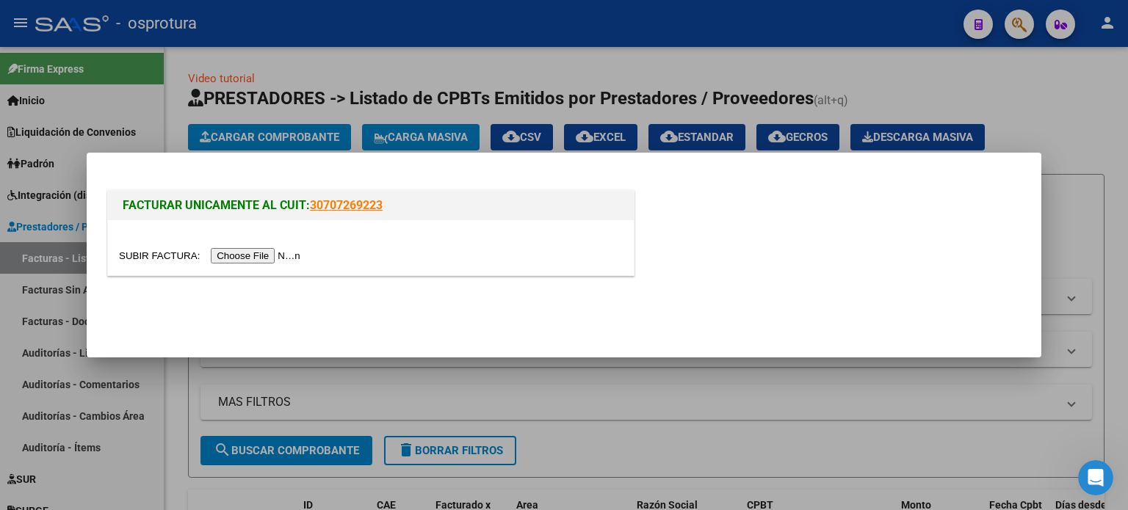
click at [262, 252] on input "file" at bounding box center [212, 255] width 186 height 15
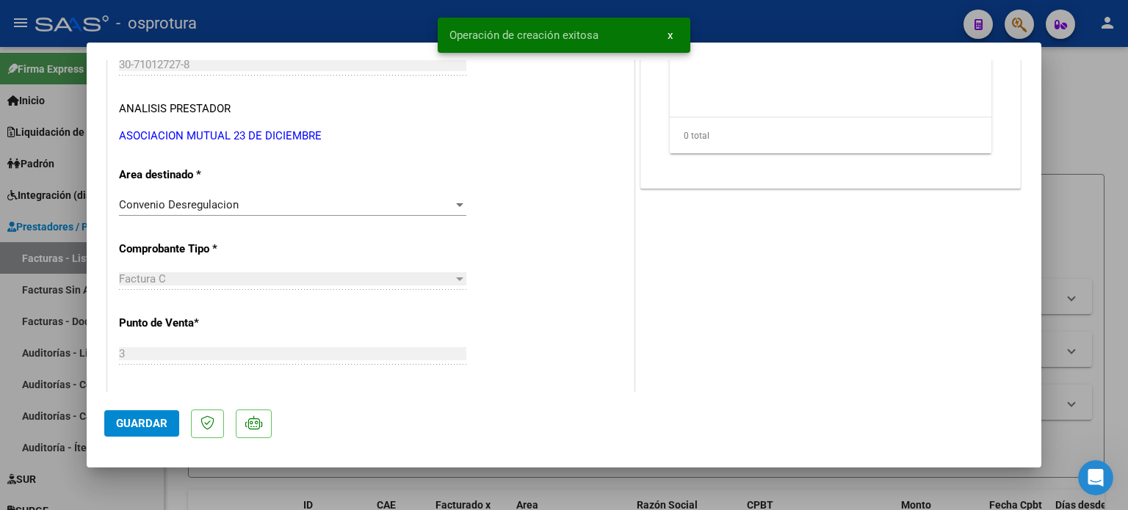
scroll to position [294, 0]
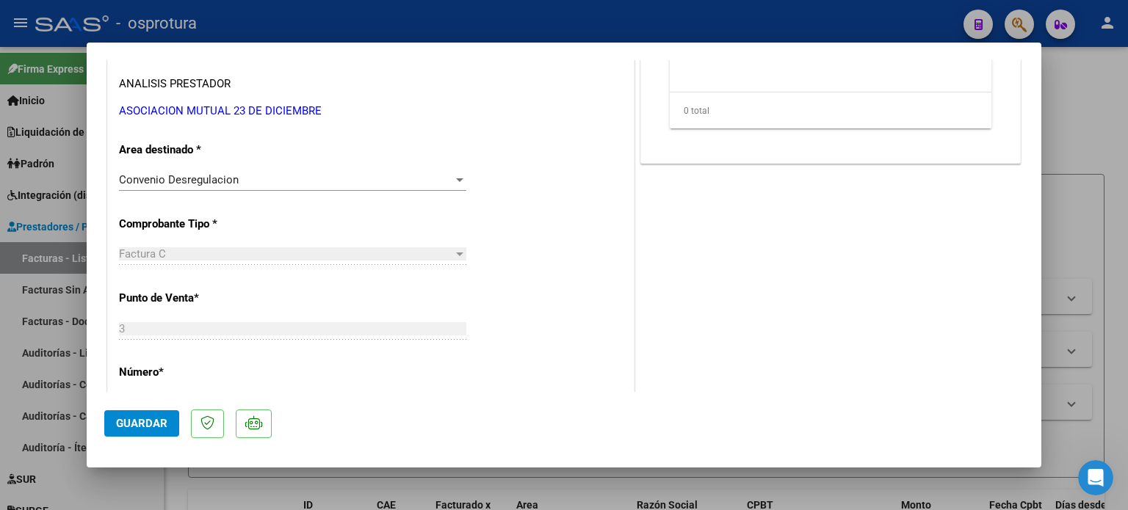
click at [253, 183] on div "Convenio Desregulacion" at bounding box center [286, 179] width 334 height 13
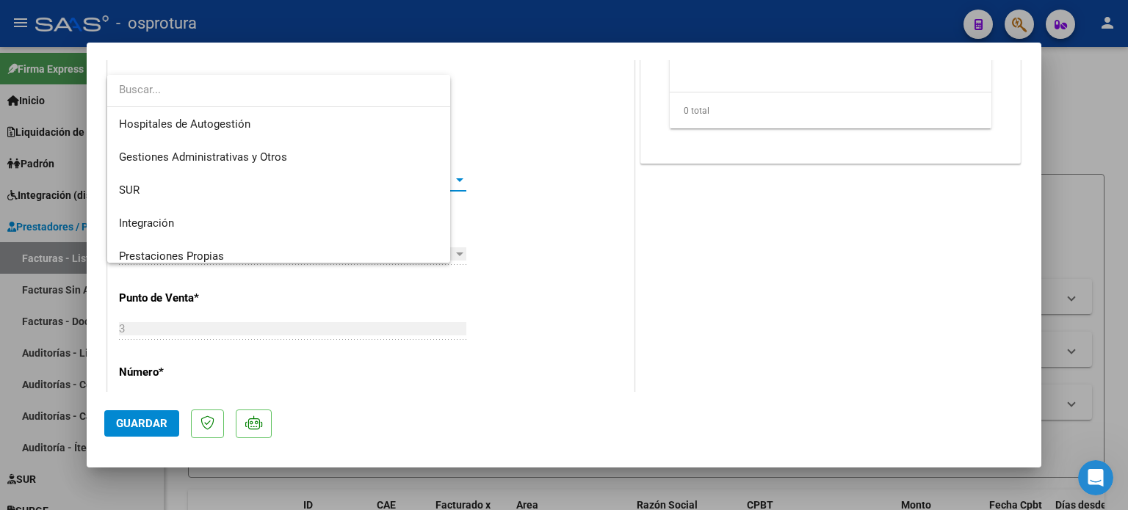
scroll to position [109, 0]
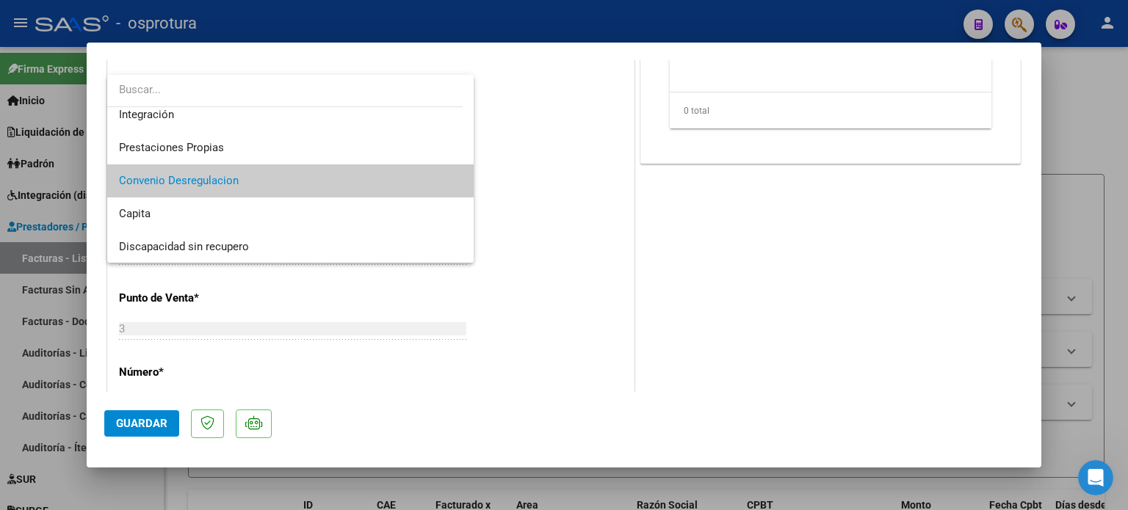
click at [253, 183] on span "Convenio Desregulacion" at bounding box center [291, 180] width 344 height 33
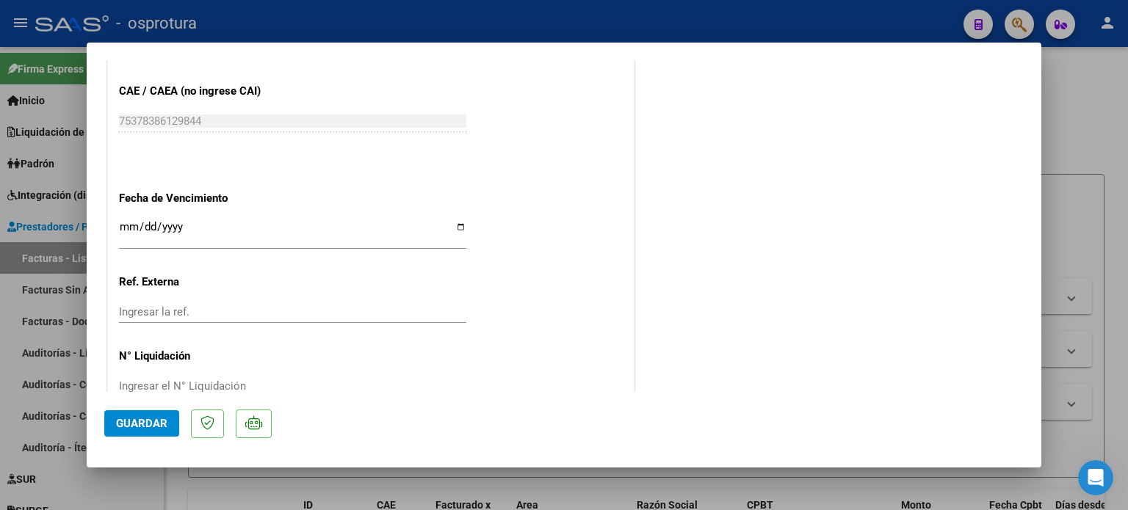
scroll to position [840, 0]
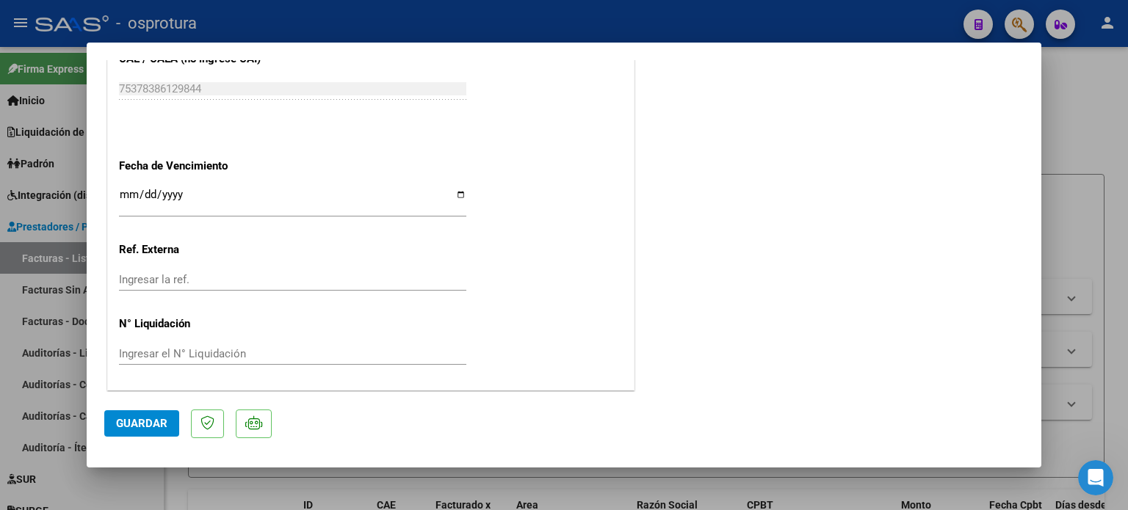
click at [308, 198] on input "Ingresar la fecha" at bounding box center [292, 200] width 347 height 23
click at [460, 194] on input "Ingresar la fecha" at bounding box center [292, 200] width 347 height 23
type input "[DATE]"
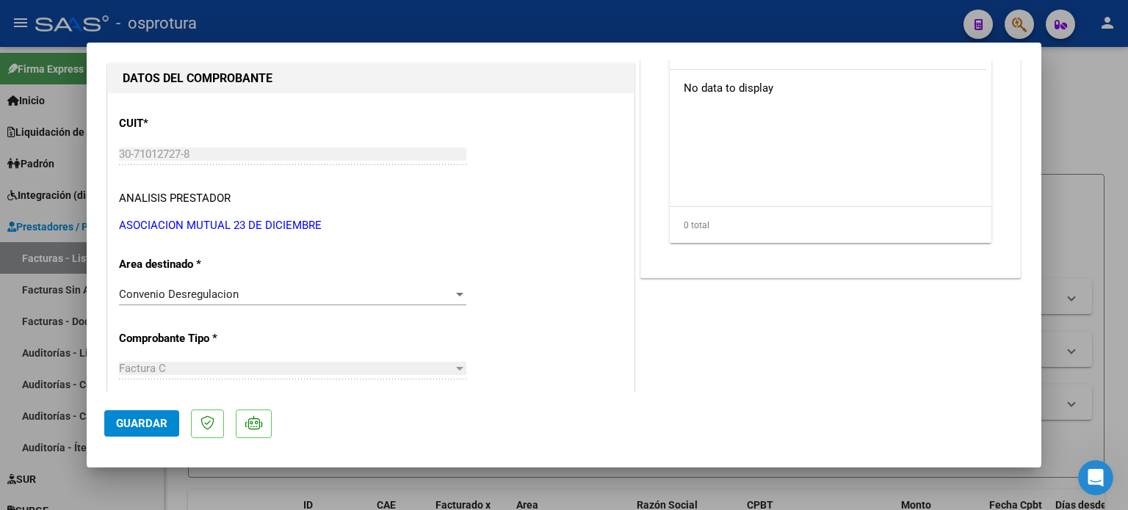
scroll to position [0, 0]
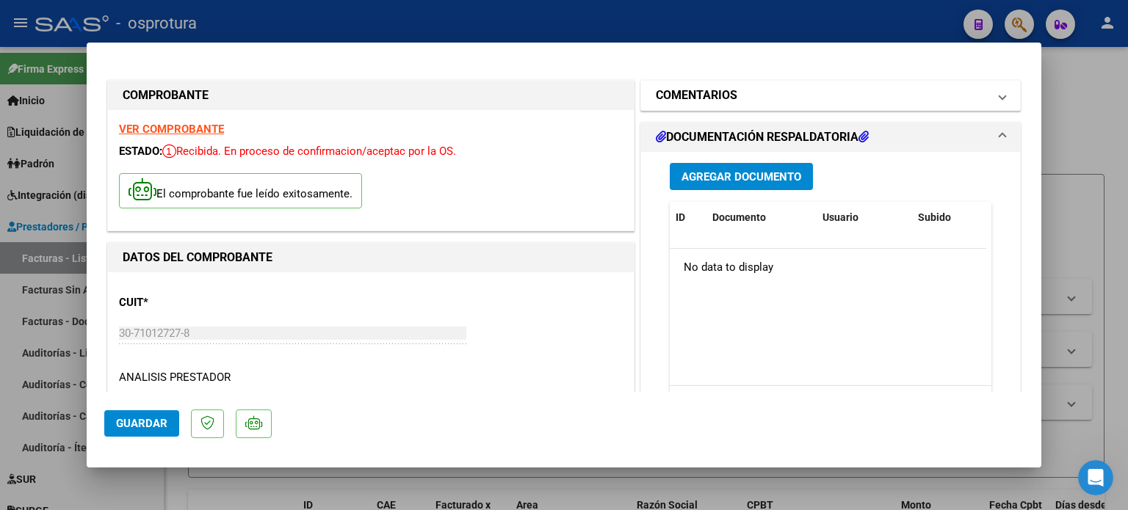
click at [748, 101] on mat-panel-title "COMENTARIOS" at bounding box center [822, 96] width 332 height 18
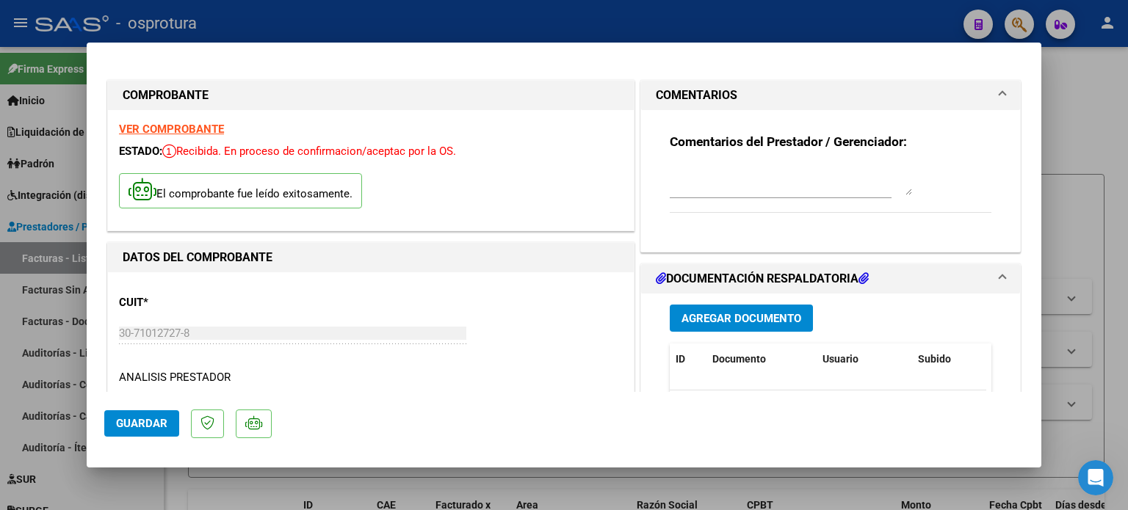
click at [721, 181] on textarea at bounding box center [791, 180] width 242 height 29
type textarea "Aportes [DATE]"
click at [1016, 160] on mat-dialog-content "COMPROBANTE VER COMPROBANTE ESTADO: Recibida. En proceso de confirmacion/acepta…" at bounding box center [564, 226] width 955 height 332
click at [1020, 114] on mat-dialog-content "COMPROBANTE VER COMPROBANTE ESTADO: Recibida. En proceso de confirmacion/acepta…" at bounding box center [564, 226] width 955 height 332
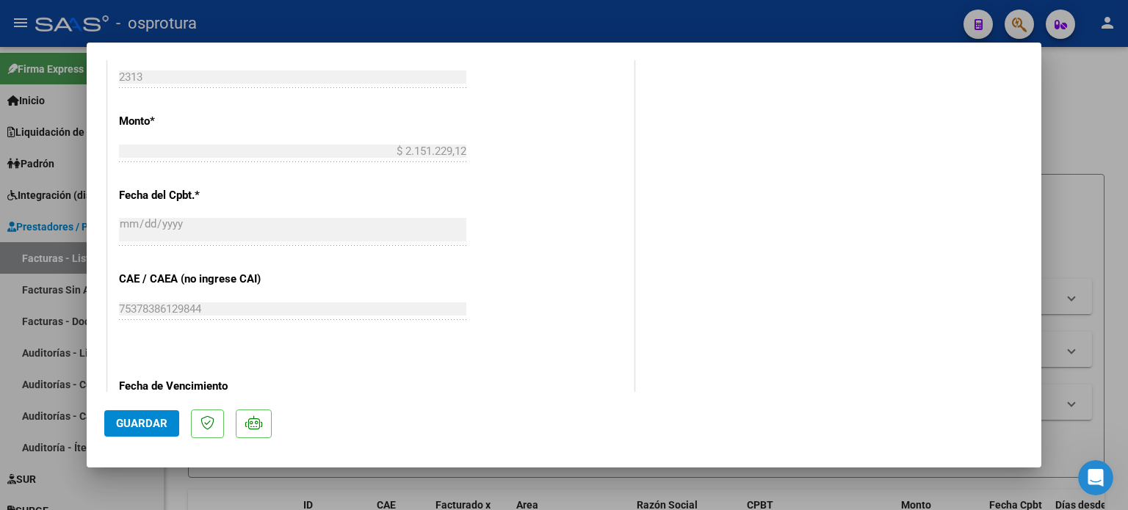
scroll to position [840, 0]
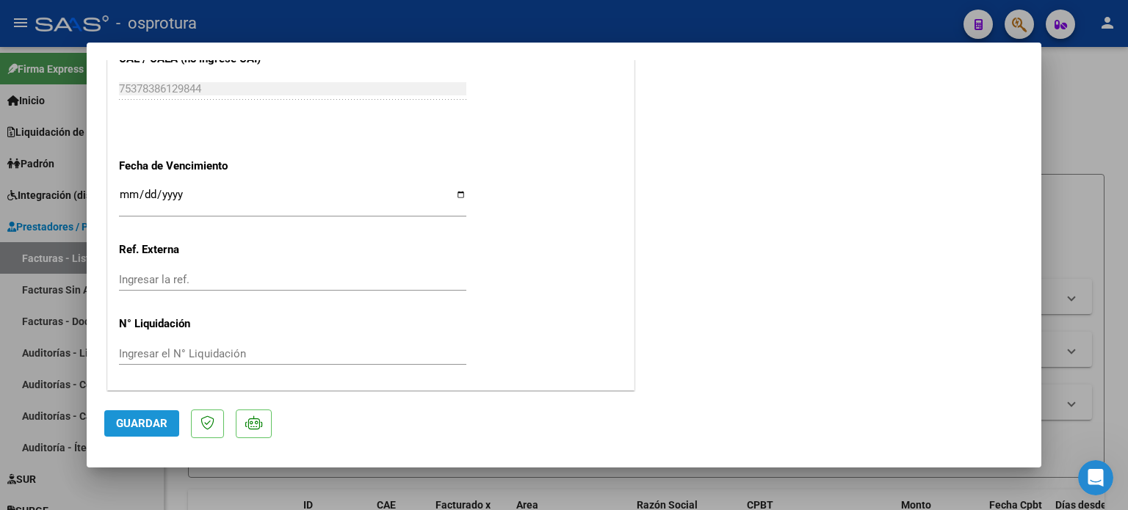
click at [155, 427] on span "Guardar" at bounding box center [141, 423] width 51 height 13
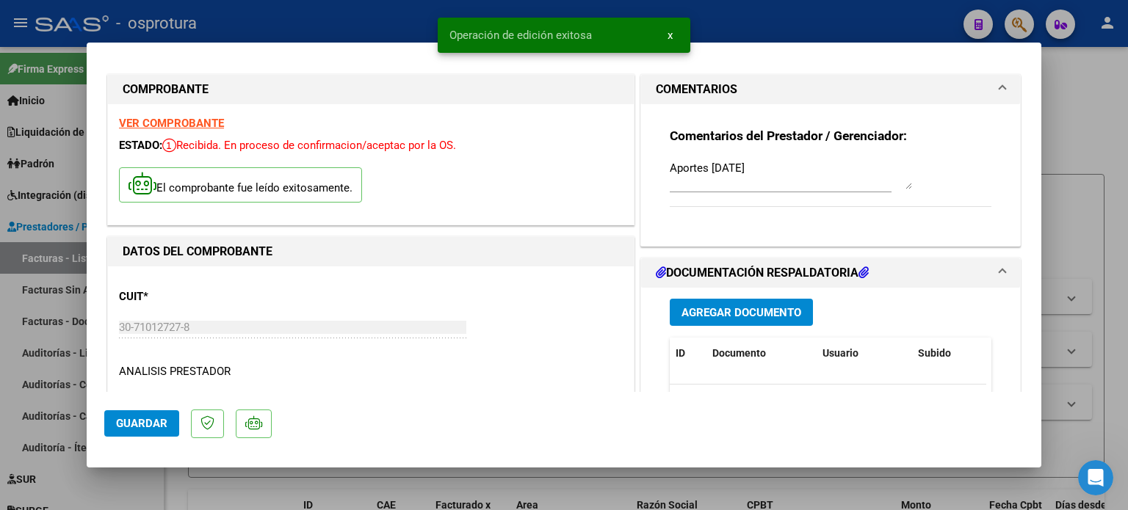
scroll to position [0, 0]
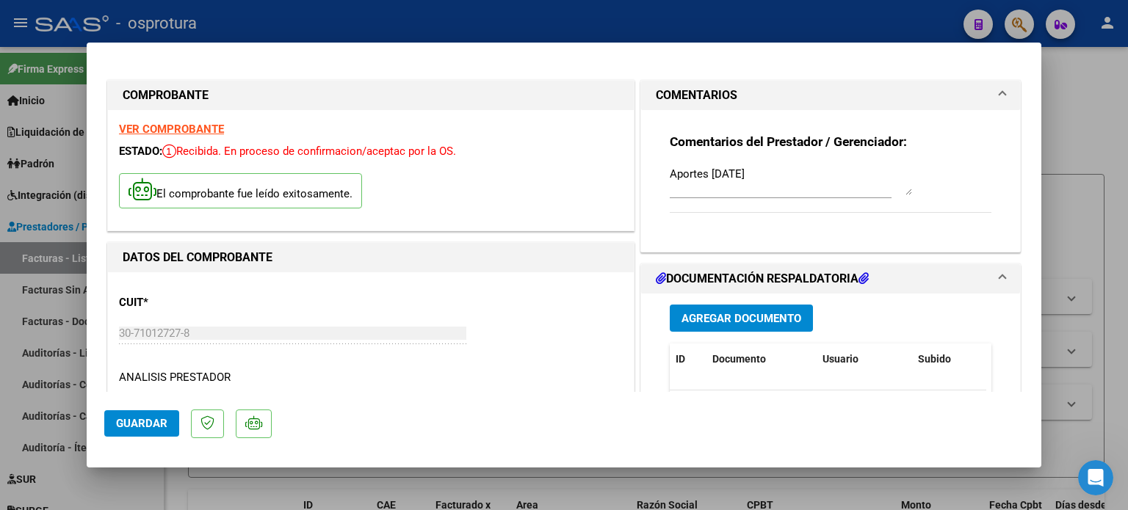
click at [1100, 181] on div at bounding box center [564, 255] width 1128 height 510
type input "$ 0,00"
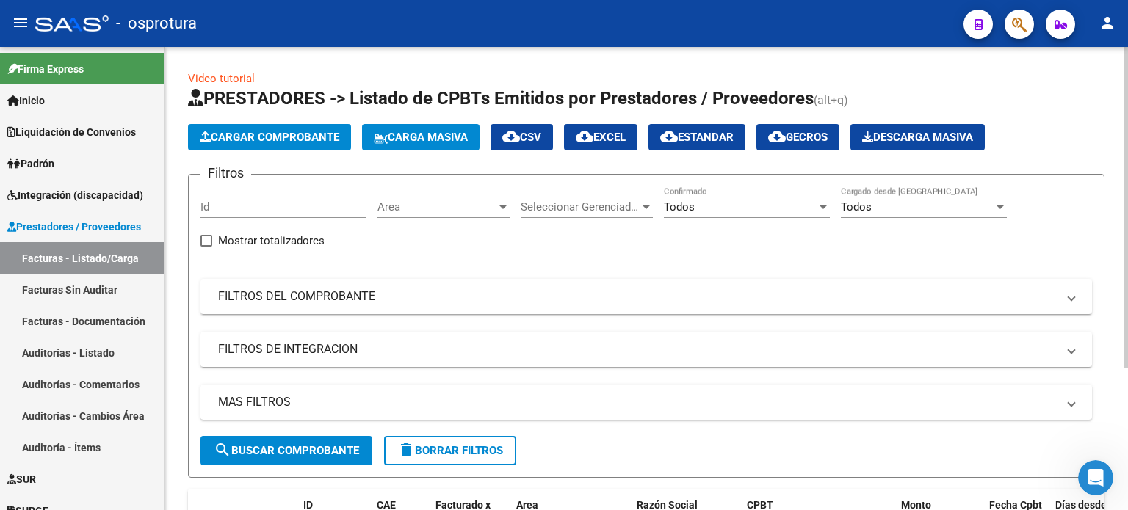
click at [453, 211] on span "Area" at bounding box center [436, 206] width 119 height 13
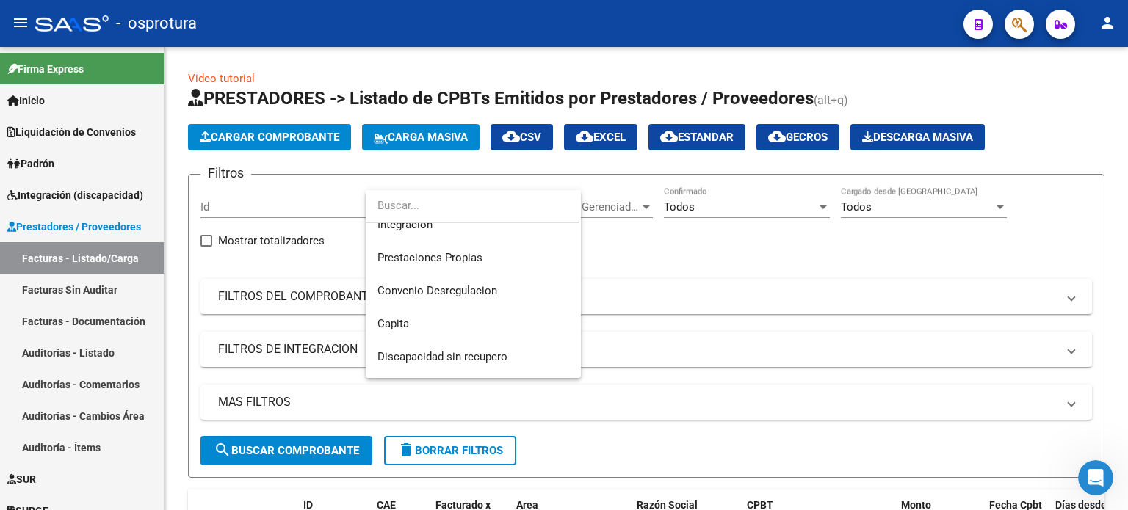
scroll to position [175, 0]
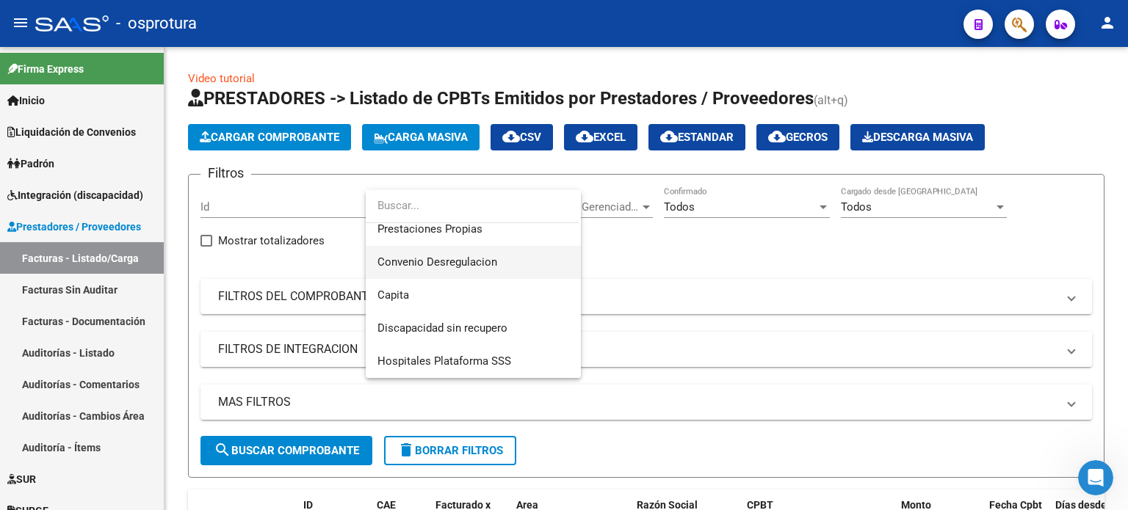
click at [479, 269] on span "Convenio Desregulacion" at bounding box center [473, 262] width 192 height 33
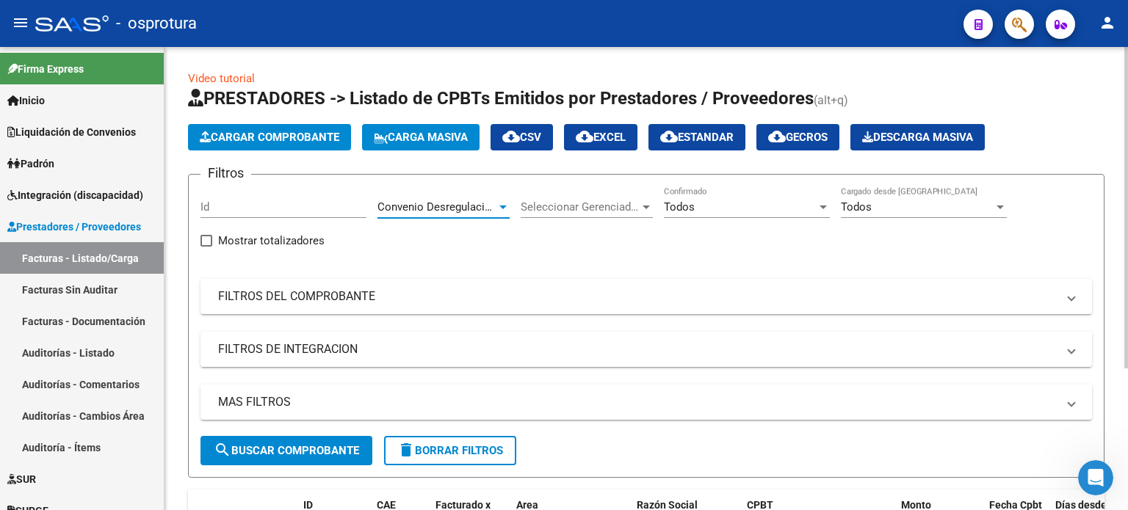
click at [283, 452] on span "search Buscar Comprobante" at bounding box center [286, 450] width 145 height 13
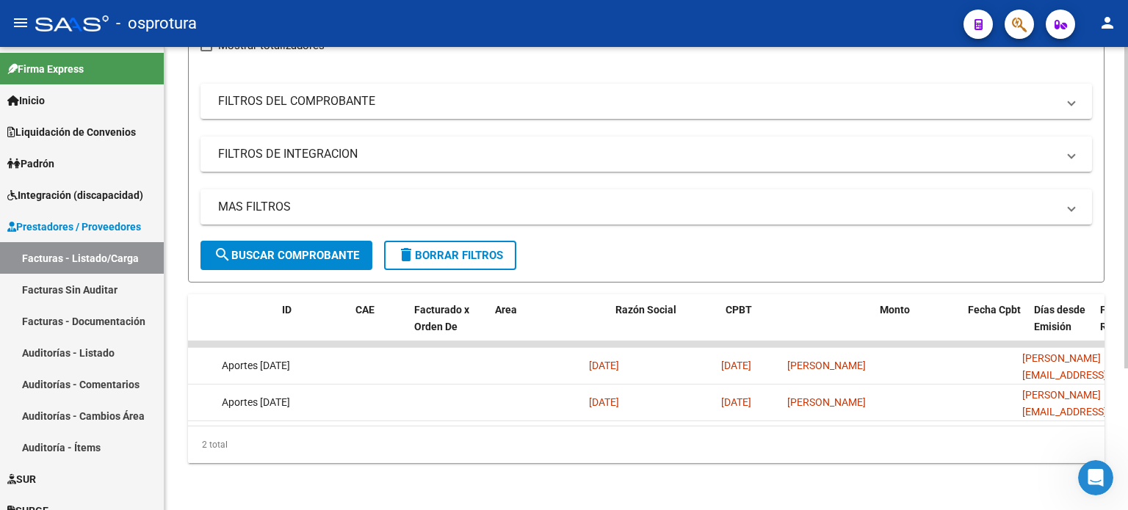
scroll to position [0, 0]
